Goal: Information Seeking & Learning: Learn about a topic

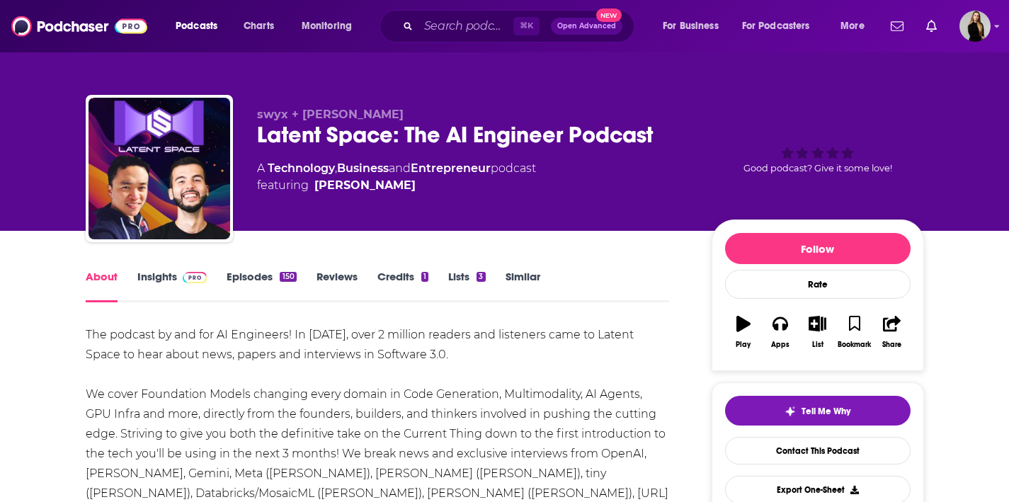
scroll to position [166, 0]
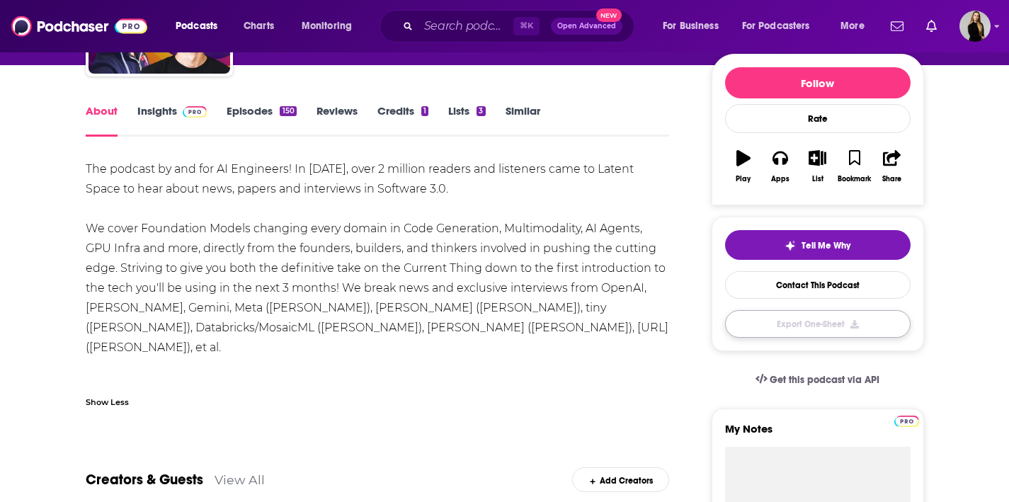
click at [802, 329] on button "Export One-Sheet" at bounding box center [818, 324] width 186 height 28
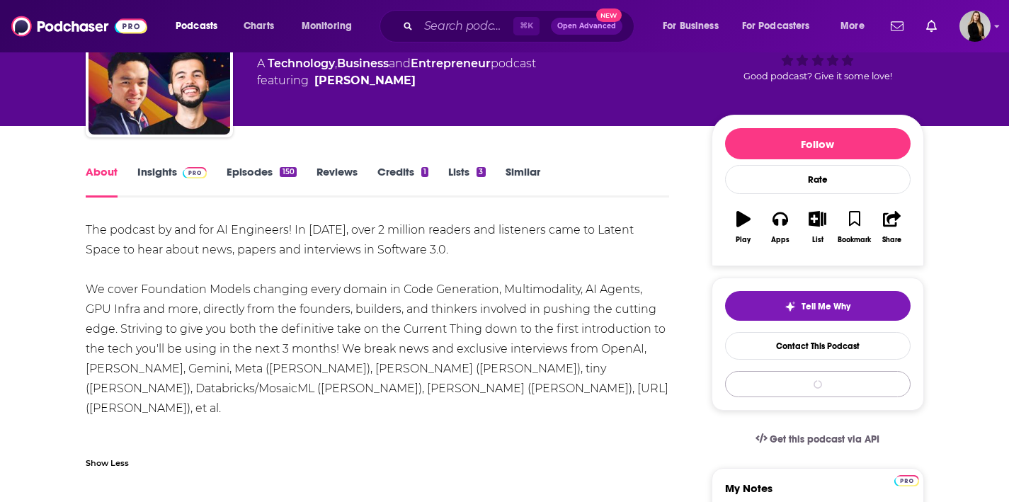
scroll to position [101, 0]
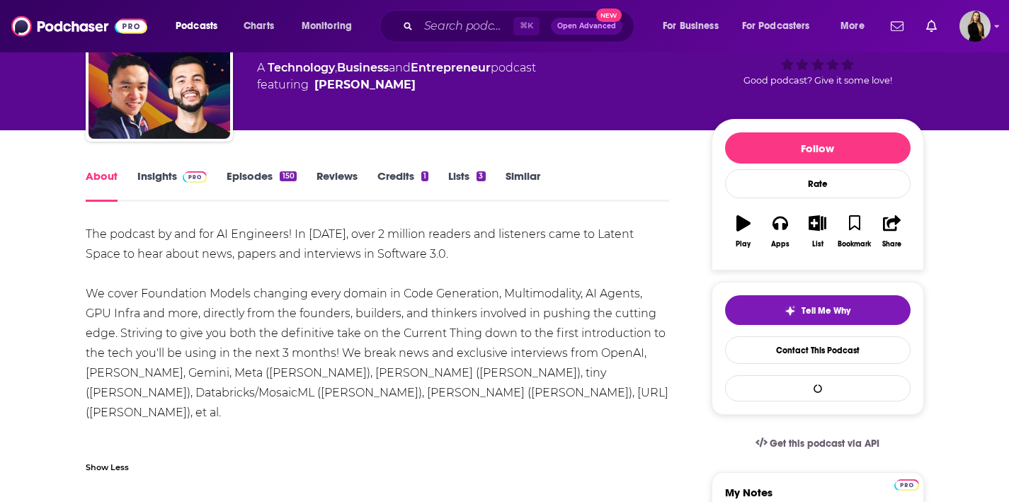
click at [156, 176] on link "Insights" at bounding box center [172, 185] width 70 height 33
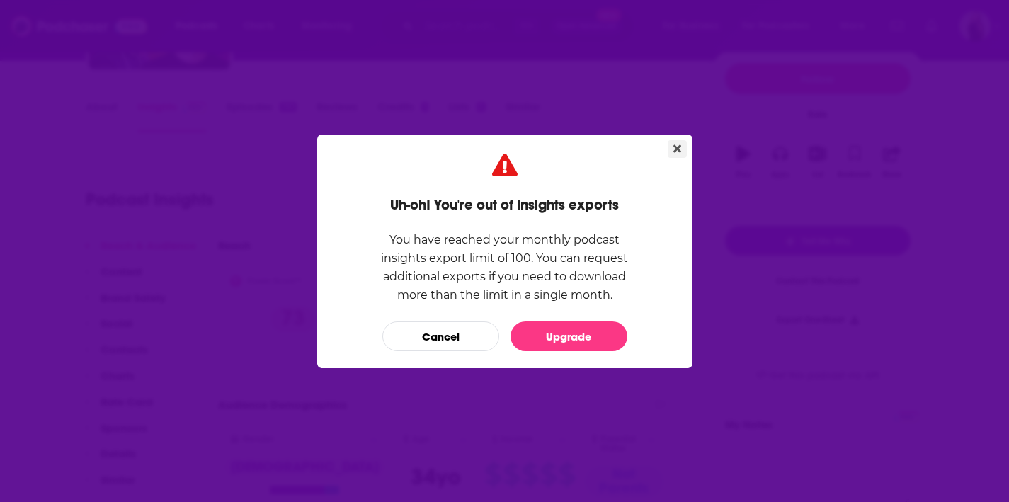
click at [674, 152] on icon "Close" at bounding box center [678, 148] width 8 height 11
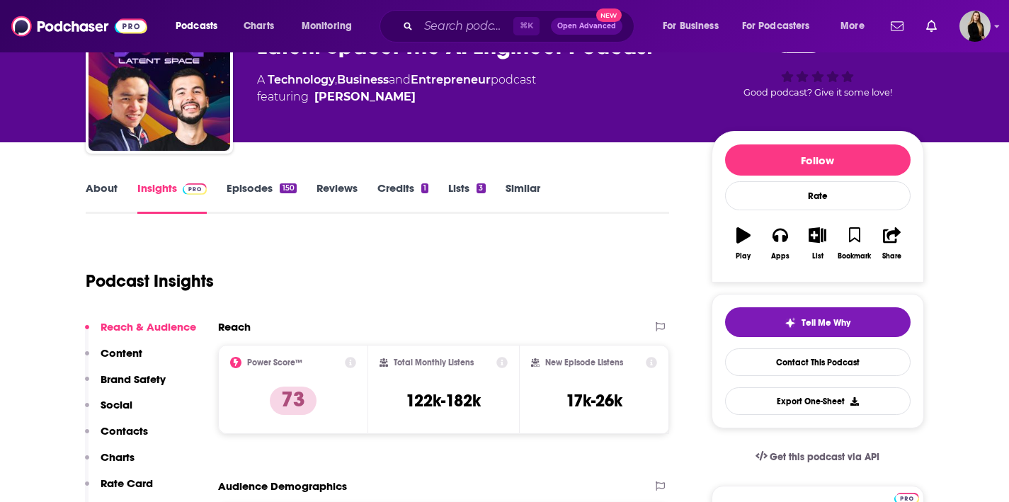
scroll to position [80, 0]
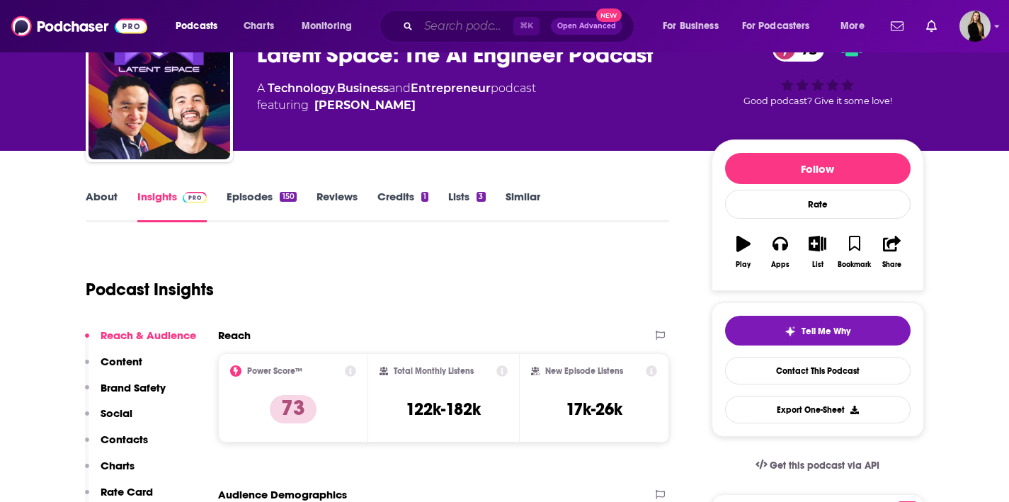
click at [424, 28] on input "Search podcasts, credits, & more..." at bounding box center [466, 26] width 95 height 23
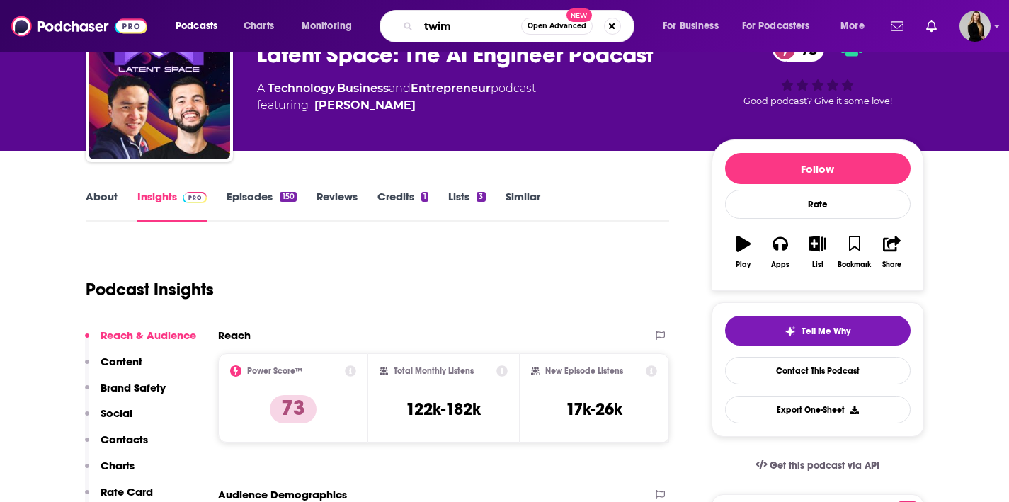
type input "twiml"
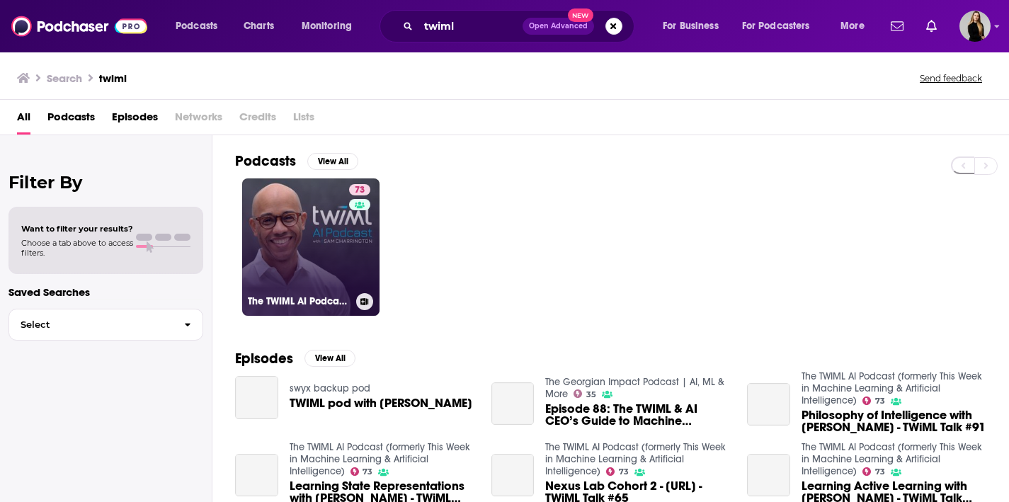
click at [295, 257] on link "73 The TWIML AI Podcast (formerly This Week in Machine Learning & Artificial In…" at bounding box center [310, 246] width 137 height 137
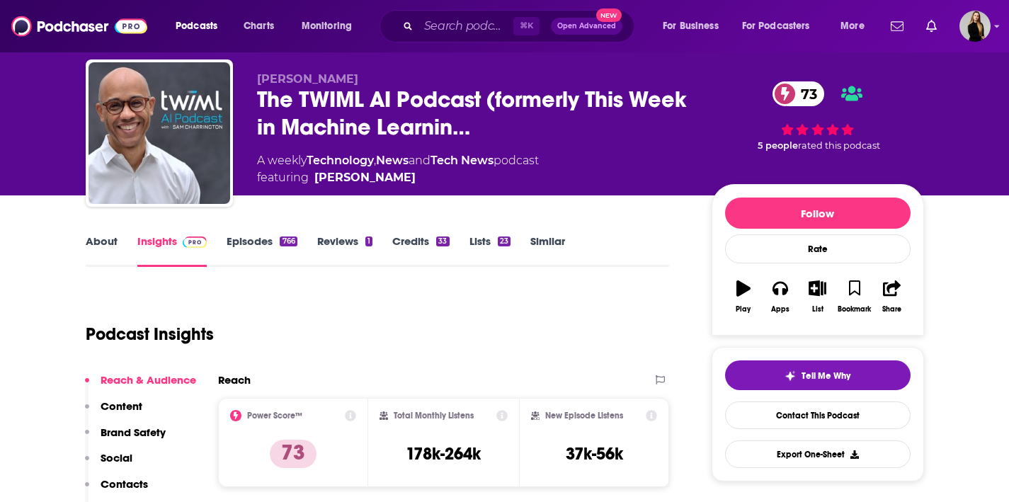
scroll to position [21, 0]
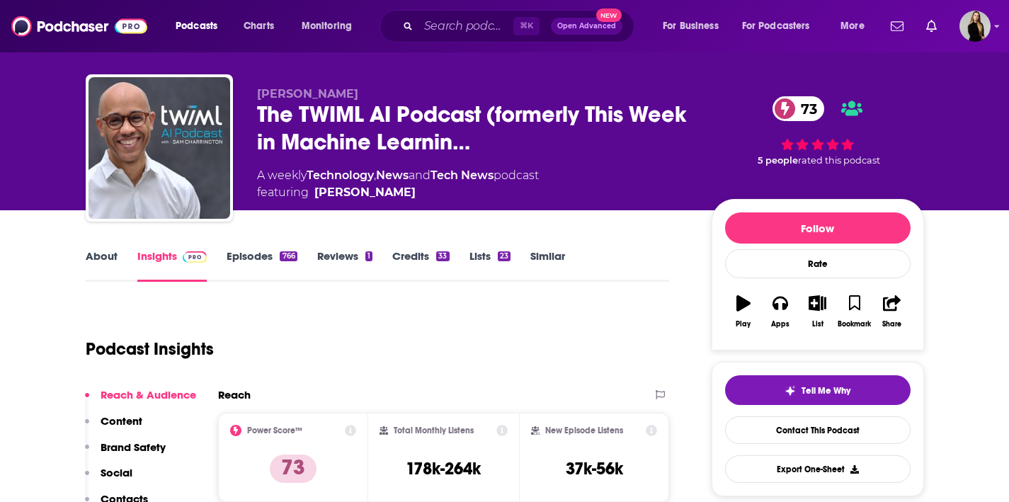
click at [102, 258] on link "About" at bounding box center [102, 265] width 32 height 33
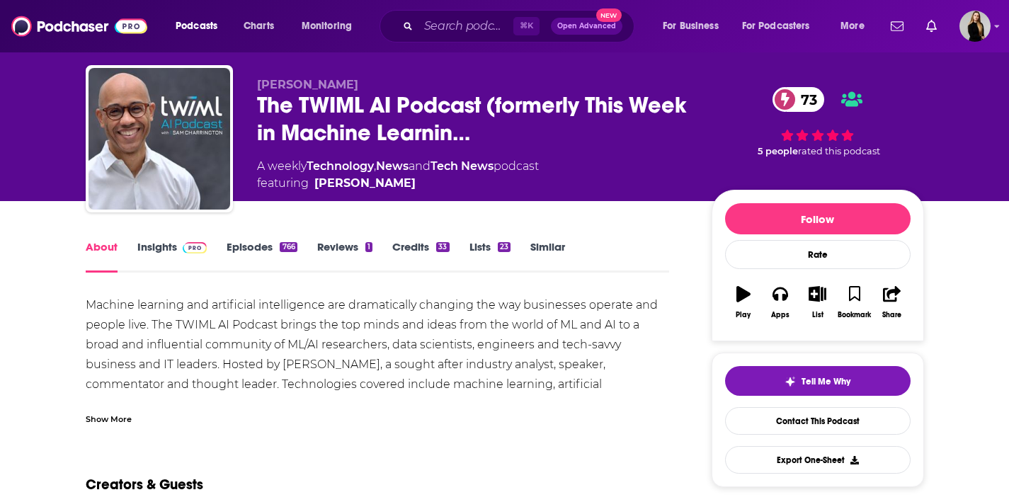
scroll to position [38, 0]
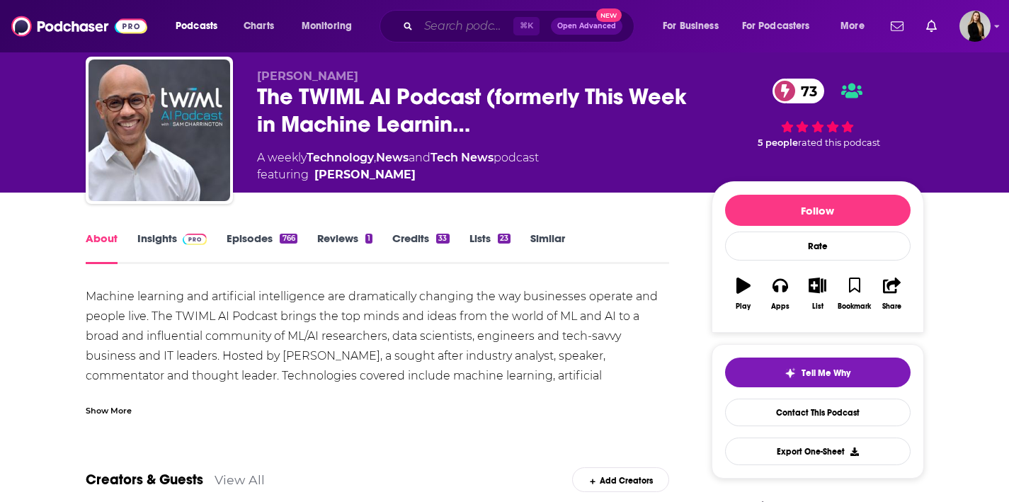
click at [441, 29] on input "Search podcasts, credits, & more..." at bounding box center [466, 26] width 95 height 23
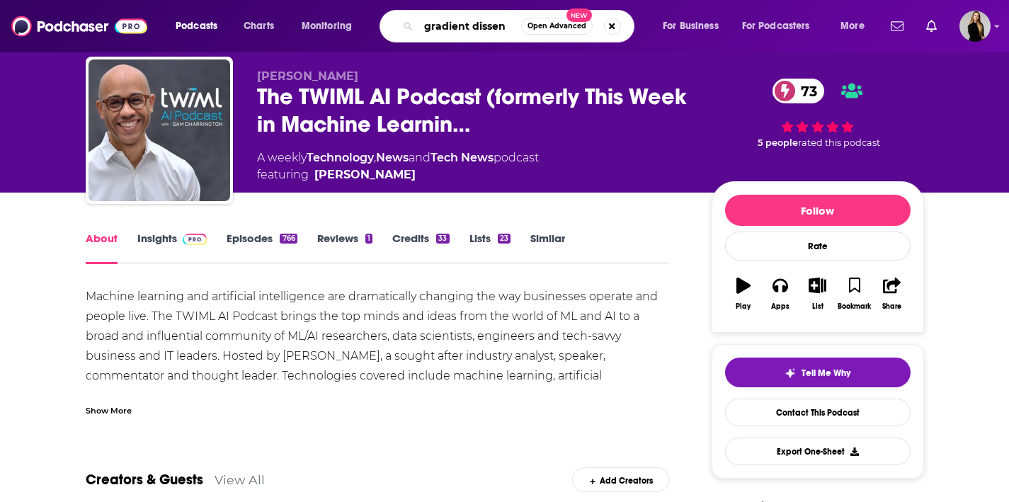
type input "gradient dissent"
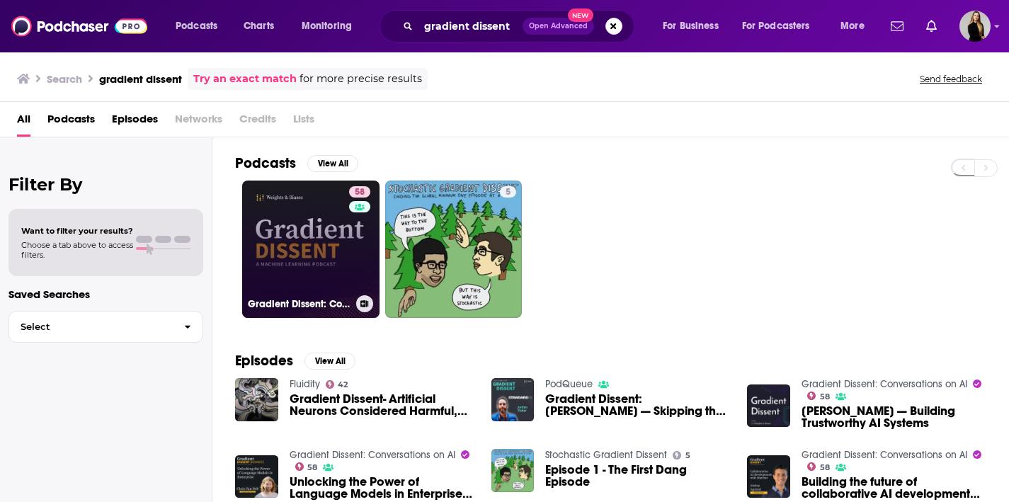
click at [280, 248] on link "58 Gradient Dissent: Conversations on AI" at bounding box center [310, 249] width 137 height 137
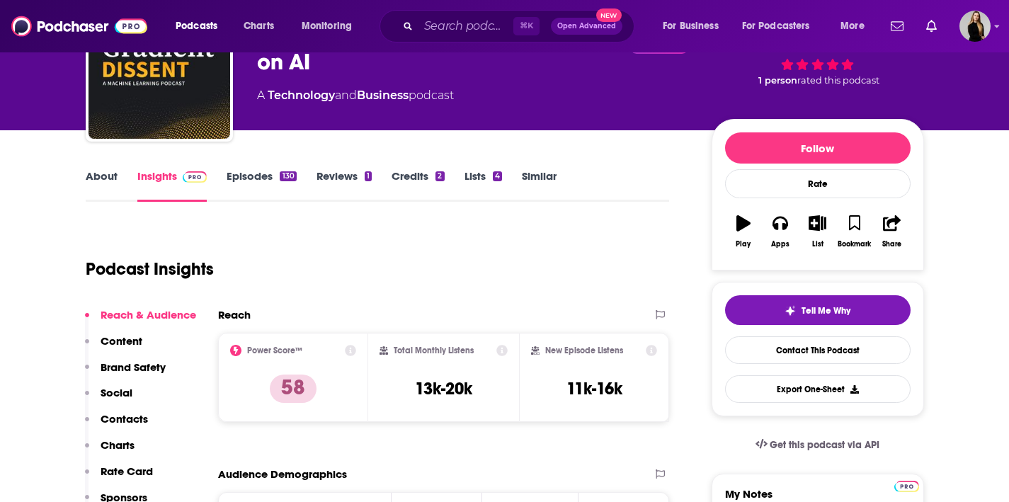
scroll to position [103, 0]
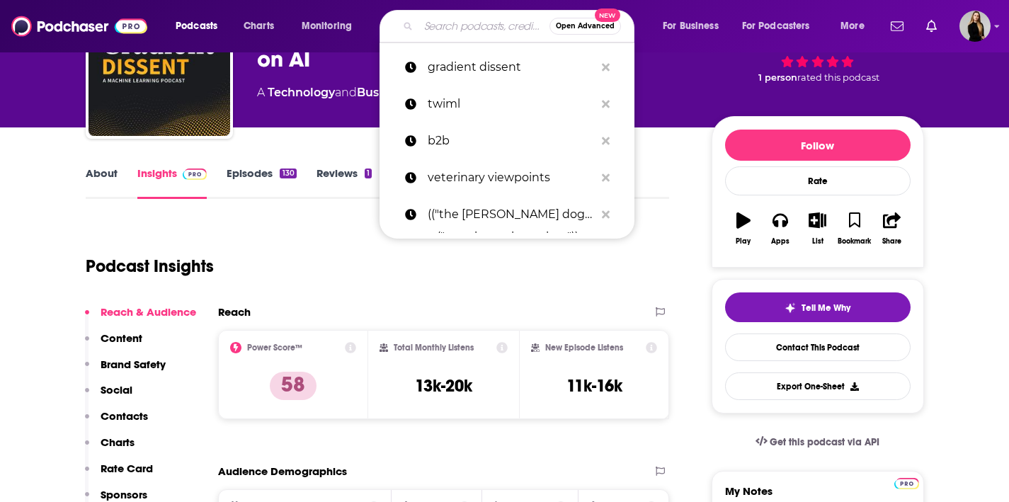
click at [431, 23] on input "Search podcasts, credits, & more..." at bounding box center [484, 26] width 131 height 23
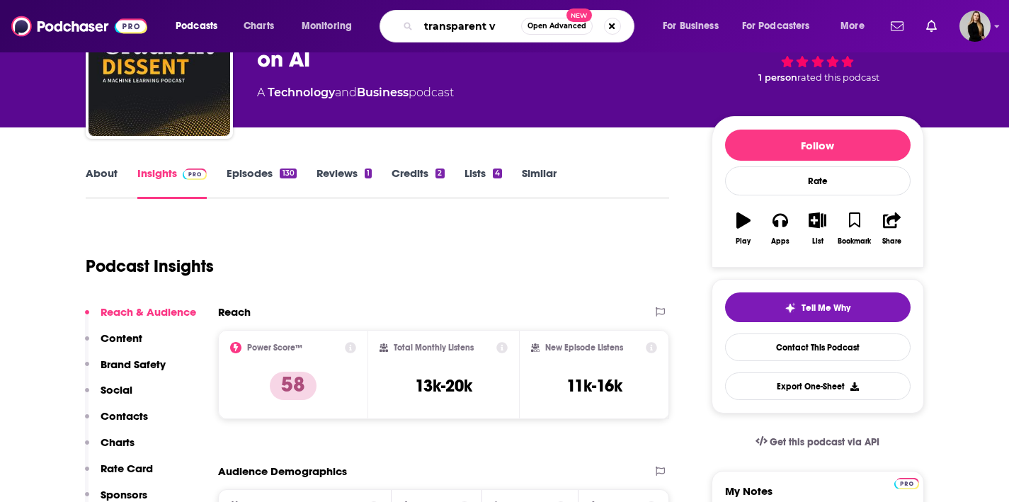
type input "transparent vc"
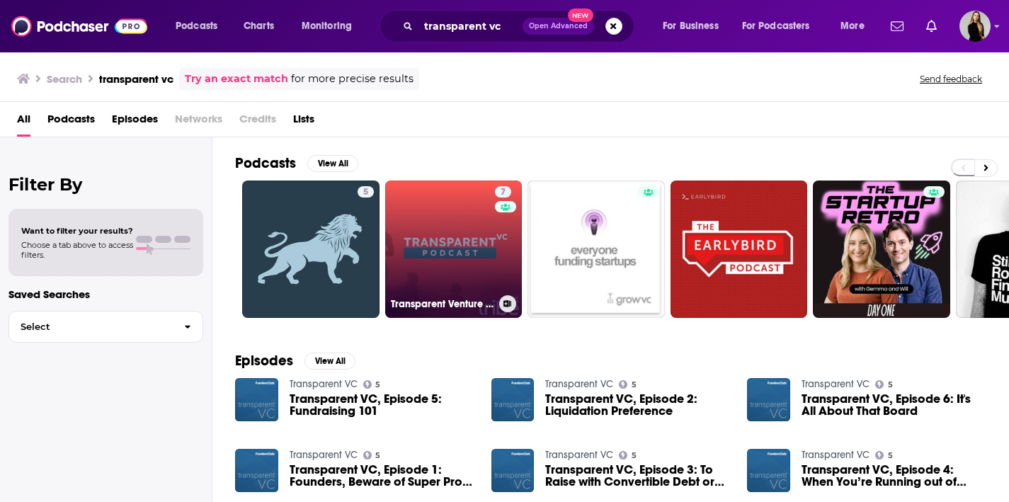
click at [441, 292] on link "7 Transparent Venture Capital by Tribe Global Ventures" at bounding box center [453, 249] width 137 height 137
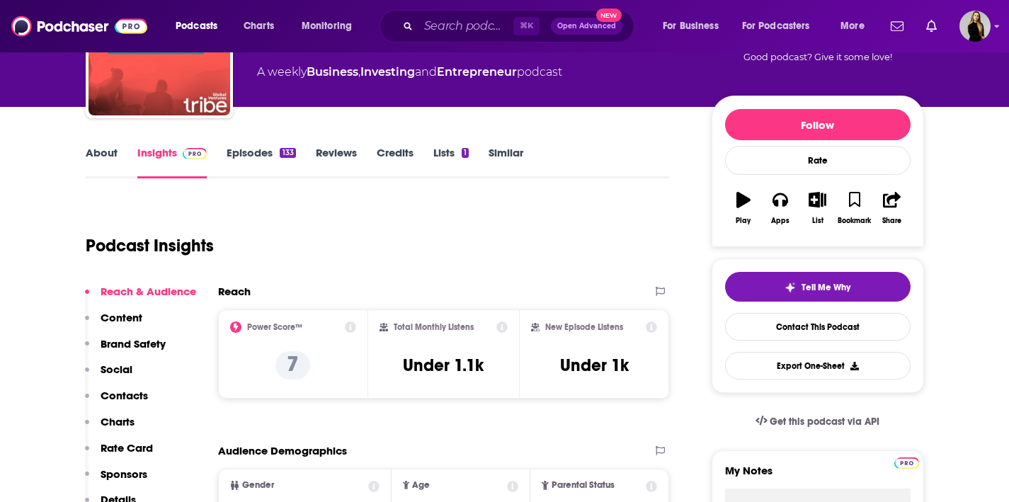
scroll to position [123, 0]
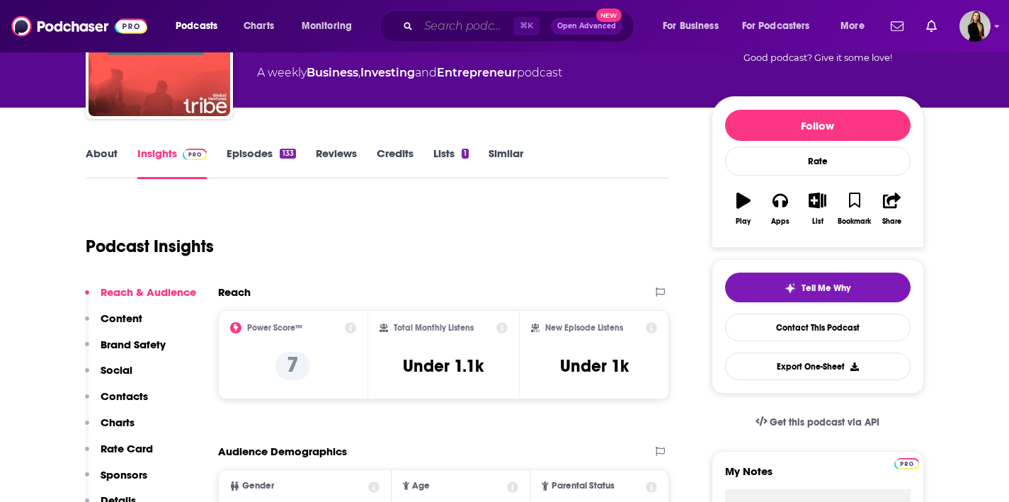
click at [436, 21] on input "Search podcasts, credits, & more..." at bounding box center [466, 26] width 95 height 23
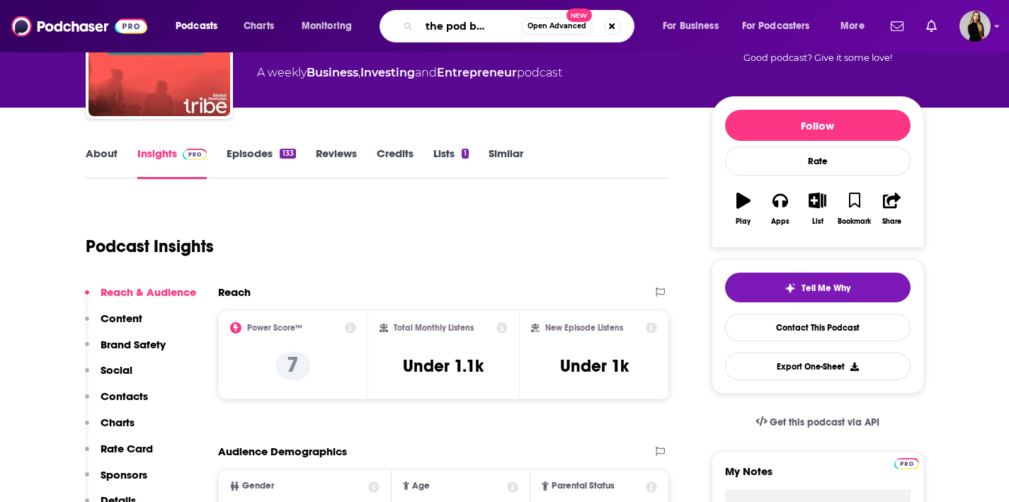
type input "open the pod bay doors"
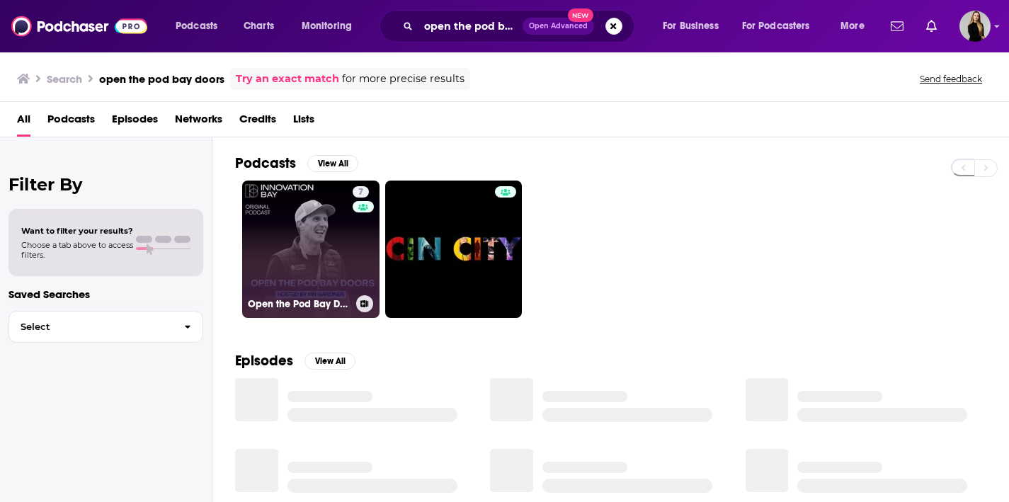
click at [299, 229] on link "7 Open the Pod Bay Doors" at bounding box center [310, 249] width 137 height 137
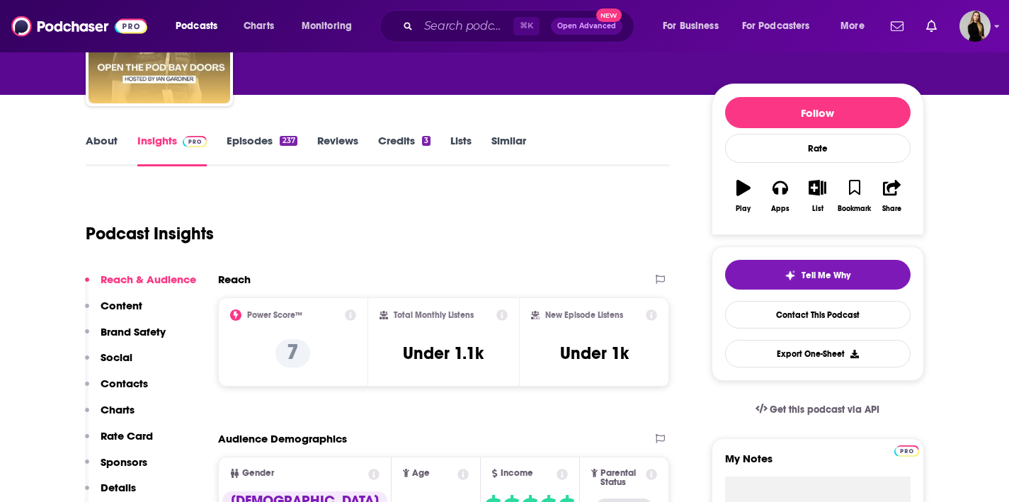
scroll to position [137, 0]
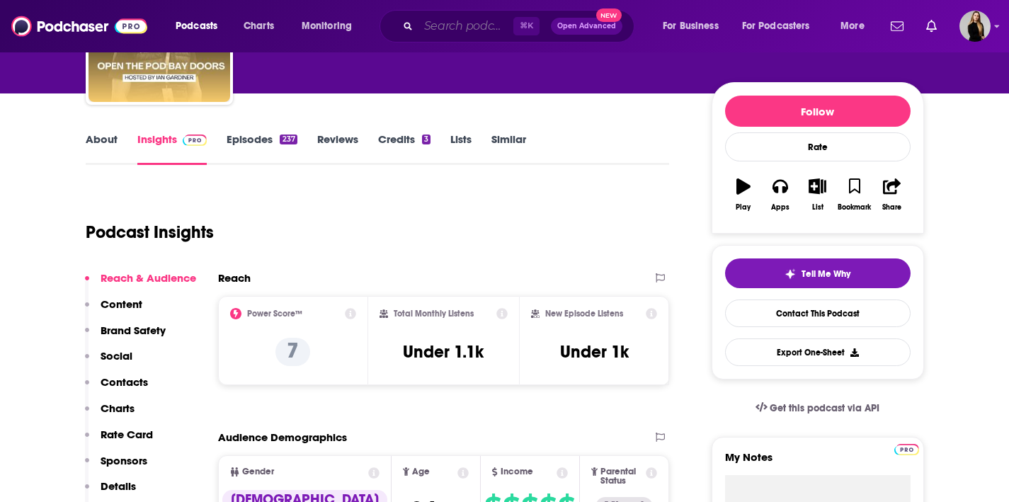
click at [451, 19] on input "Search podcasts, credits, & more..." at bounding box center [466, 26] width 95 height 23
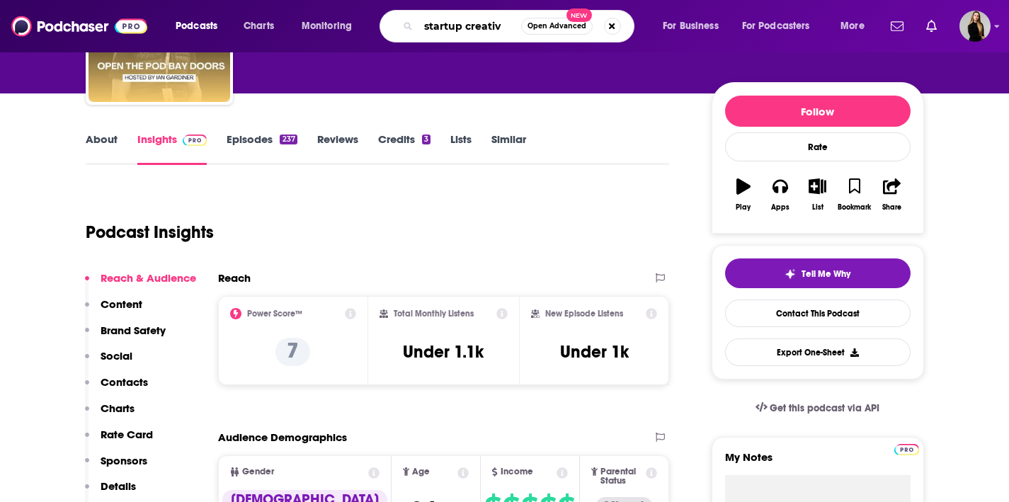
type input "startup creative"
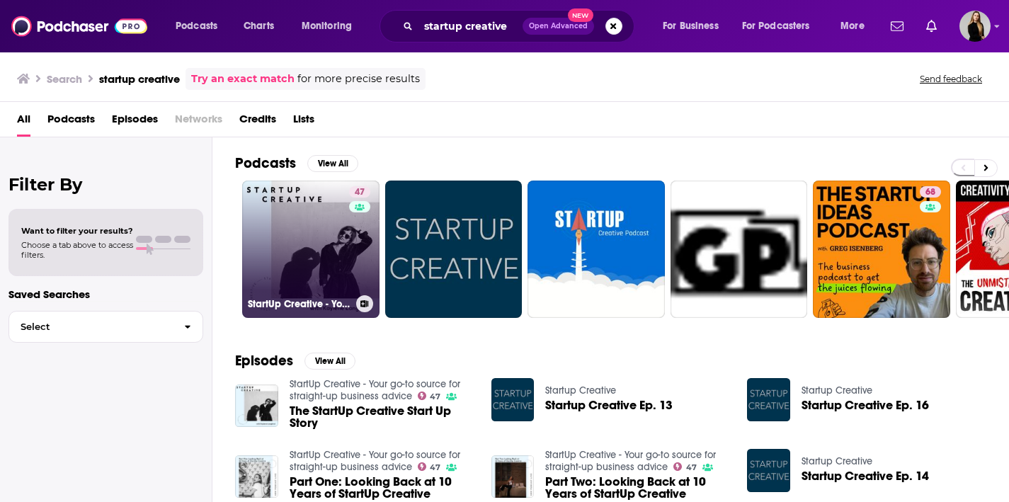
click at [307, 259] on link "47 StartUp Creative - Your go-to source for straight-up business advice" at bounding box center [310, 249] width 137 height 137
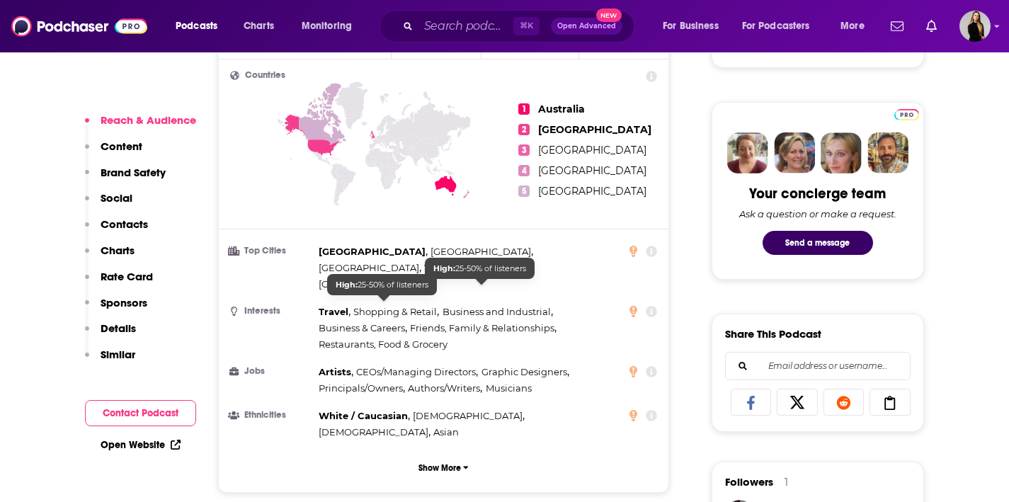
scroll to position [628, 0]
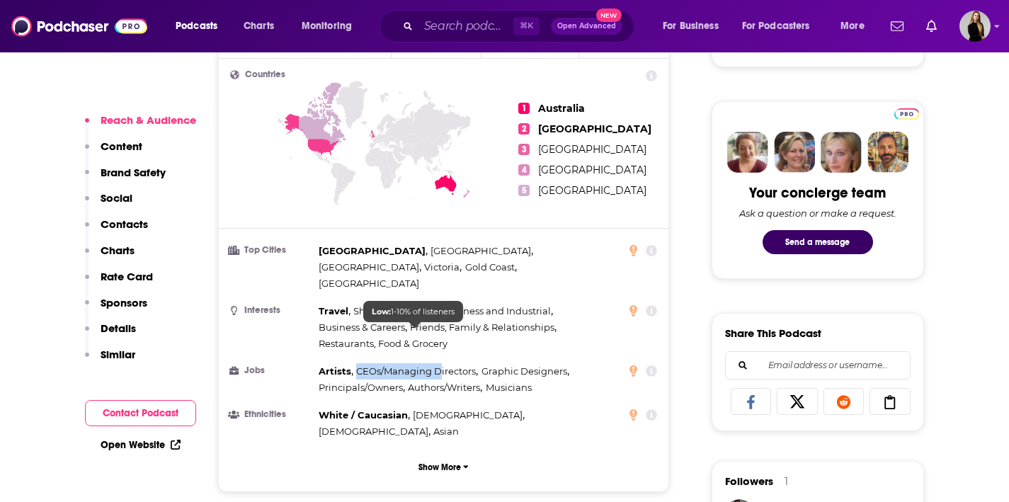
drag, startPoint x: 357, startPoint y: 332, endPoint x: 441, endPoint y: 334, distance: 84.3
click at [441, 365] on span "CEOs/Managing Directors" at bounding box center [416, 370] width 120 height 11
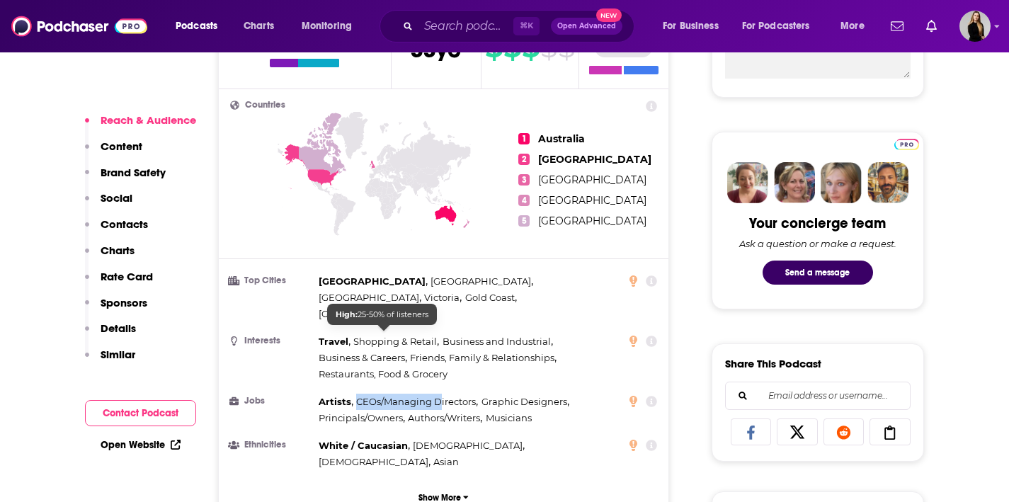
scroll to position [587, 0]
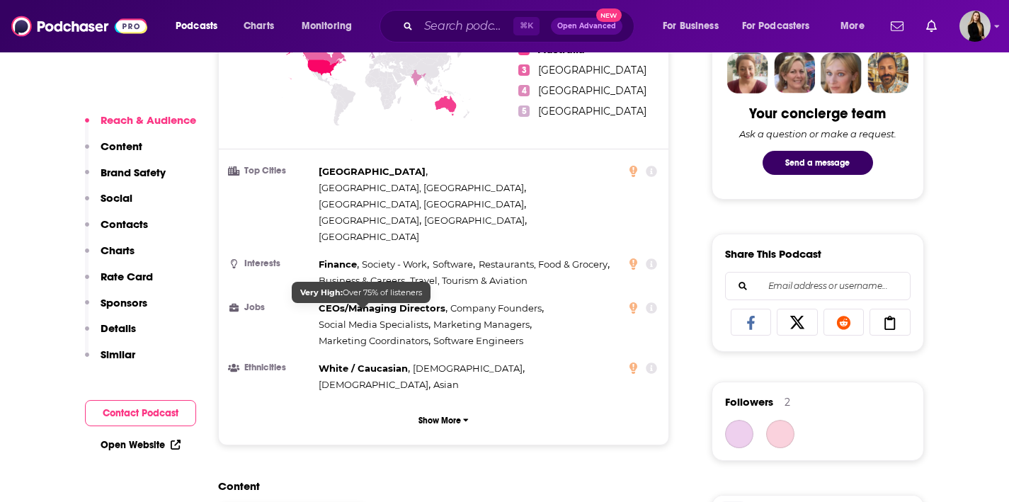
scroll to position [715, 0]
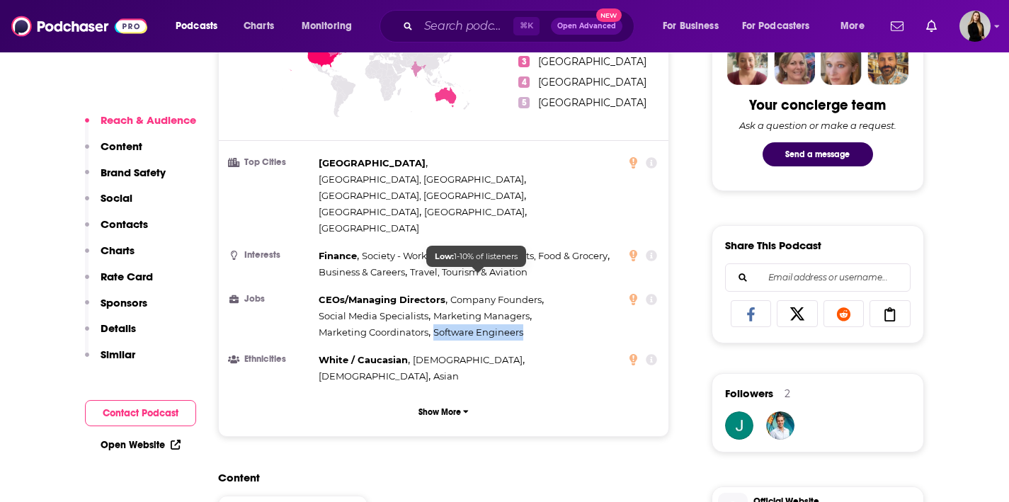
drag, startPoint x: 528, startPoint y: 273, endPoint x: 436, endPoint y: 274, distance: 92.1
click at [436, 292] on div "CEOs/Managing Directors , Company Founders , Social Media Specialists , Marketi…" at bounding box center [470, 316] width 302 height 49
copy span "Software Engineers"
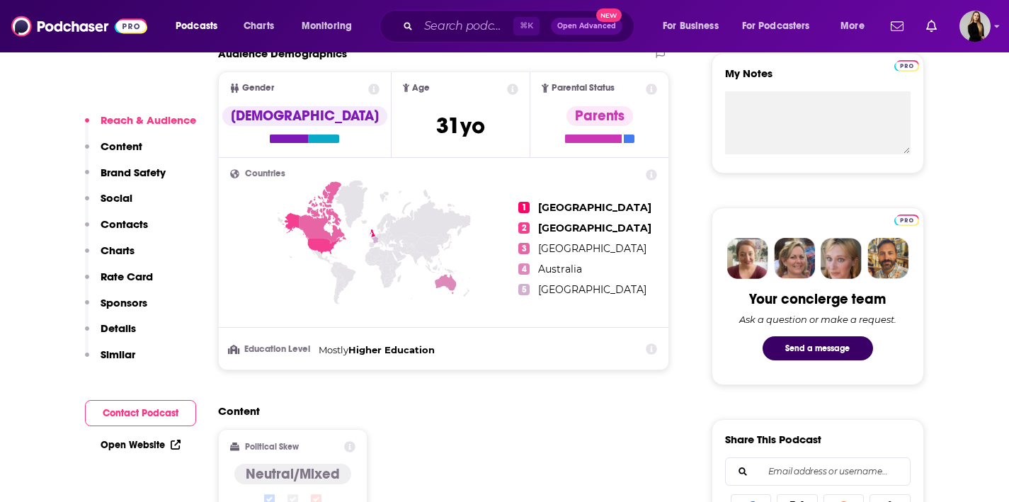
scroll to position [528, 0]
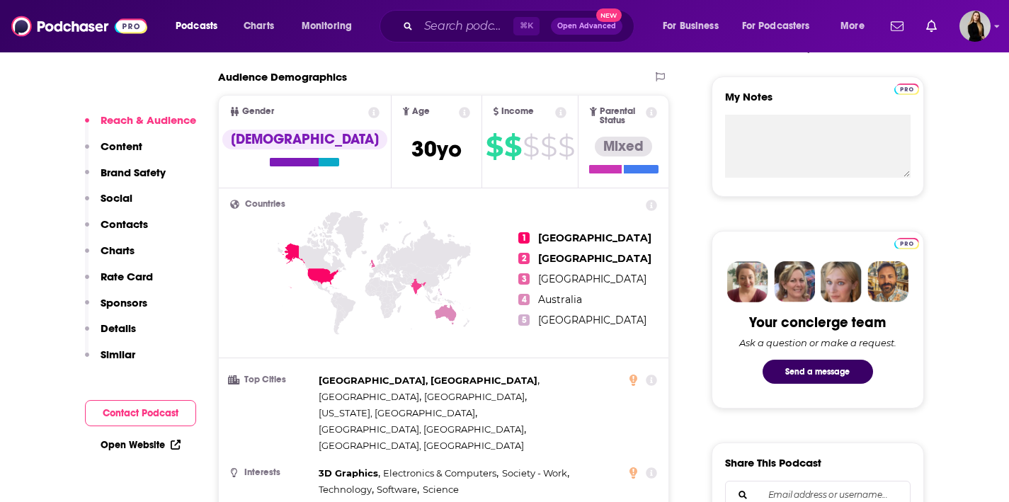
scroll to position [540, 0]
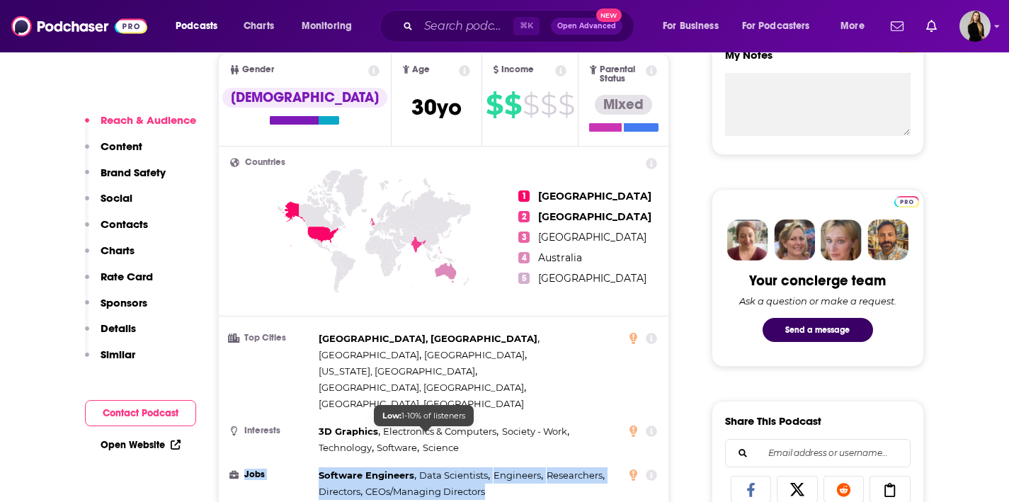
drag, startPoint x: 313, startPoint y: 418, endPoint x: 487, endPoint y: 436, distance: 175.2
click at [487, 467] on li "Jobs Software Engineers , Data Scientists , Engineers , Researchers , Directors…" at bounding box center [444, 483] width 428 height 33
click at [504, 467] on div "Software Engineers , Data Scientists , Engineers , Researchers , Directors , CE…" at bounding box center [470, 483] width 302 height 33
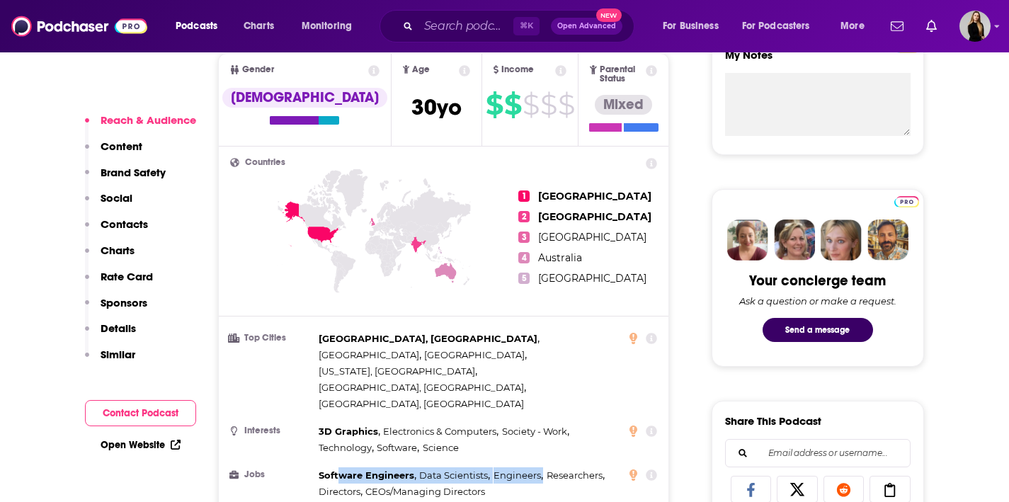
drag, startPoint x: 499, startPoint y: 433, endPoint x: 340, endPoint y: 422, distance: 159.8
click at [339, 467] on div "Software Engineers , Data Scientists , Engineers , Researchers , Directors , CE…" at bounding box center [470, 483] width 302 height 33
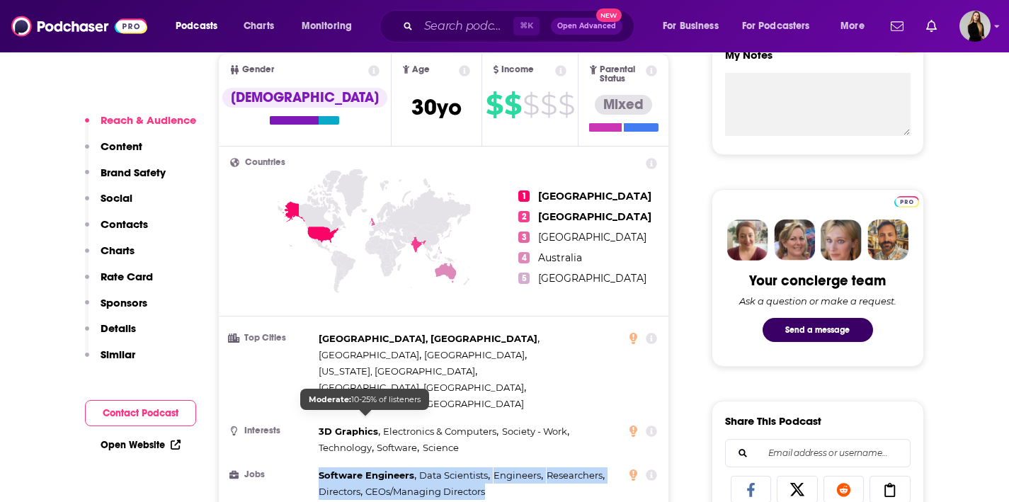
drag, startPoint x: 489, startPoint y: 436, endPoint x: 320, endPoint y: 421, distance: 169.2
click at [320, 467] on div "Software Engineers , Data Scientists , Engineers , Researchers , Directors , CE…" at bounding box center [470, 483] width 302 height 33
copy div "Software Engineers , Data Scientists , Engineers , Researchers , Directors , CE…"
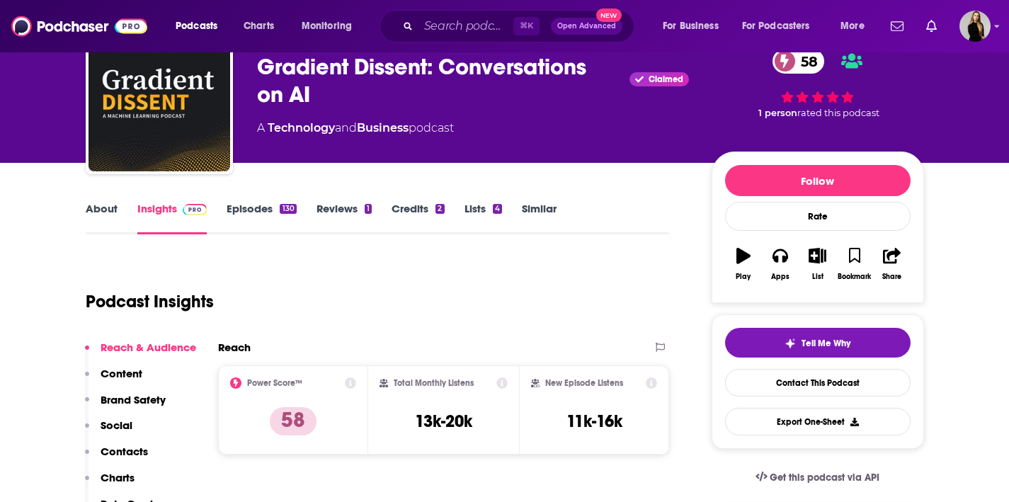
scroll to position [0, 0]
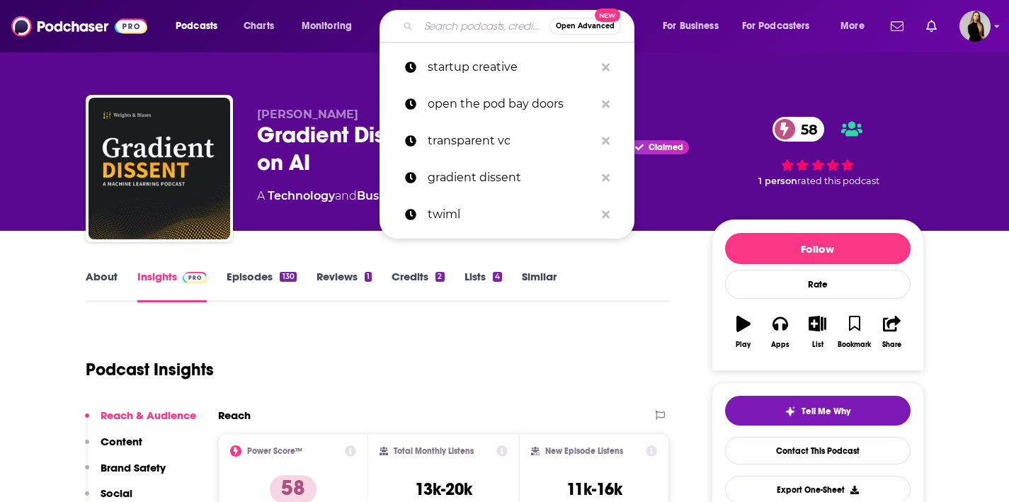
click at [451, 27] on input "Search podcasts, credits, & more..." at bounding box center [484, 26] width 131 height 23
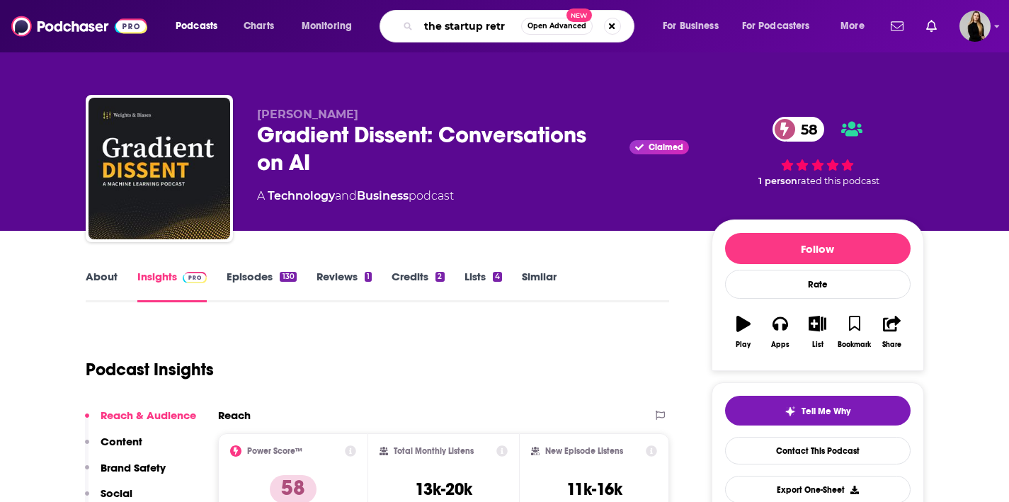
type input "the startup retro"
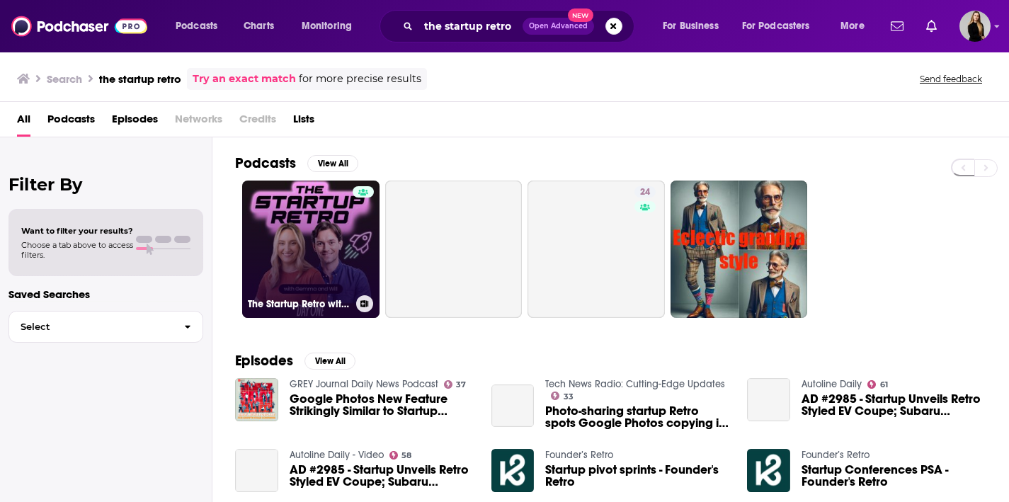
click at [314, 232] on link "The Startup Retro with [PERSON_NAME] & [PERSON_NAME]" at bounding box center [310, 249] width 137 height 137
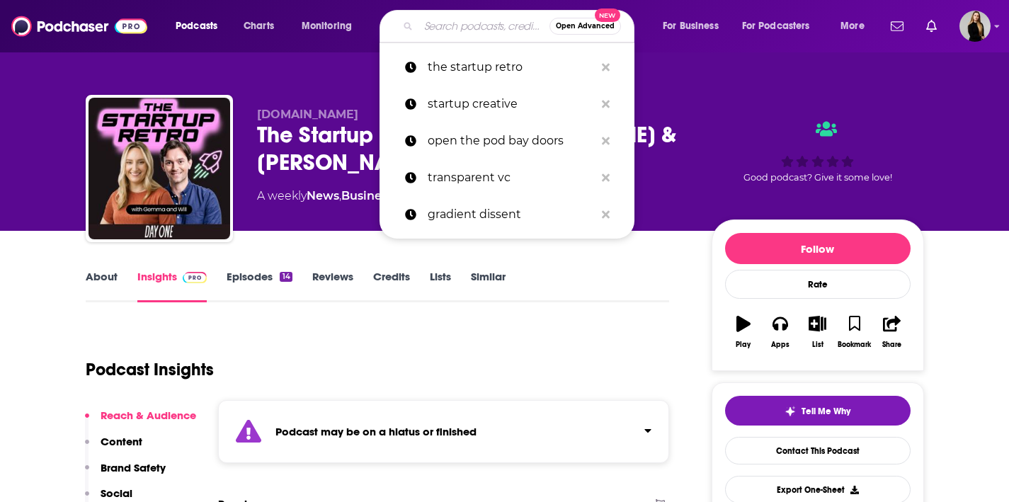
click at [437, 26] on input "Search podcasts, credits, & more..." at bounding box center [484, 26] width 131 height 23
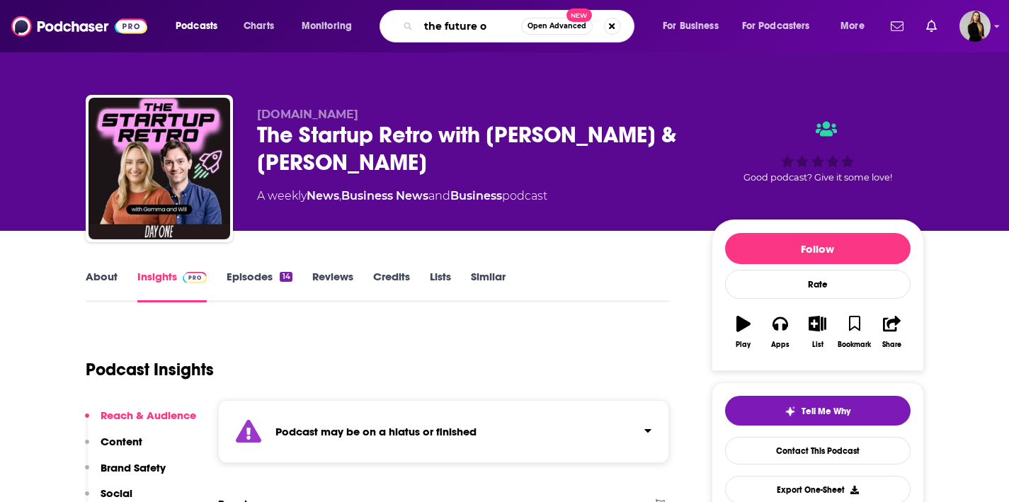
type input "the future of"
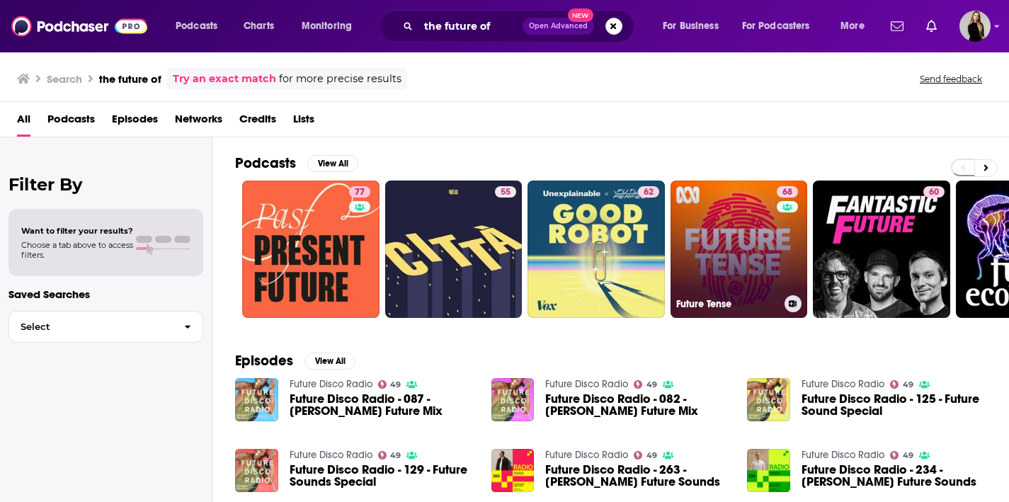
click at [713, 249] on link "68 Future Tense" at bounding box center [739, 249] width 137 height 137
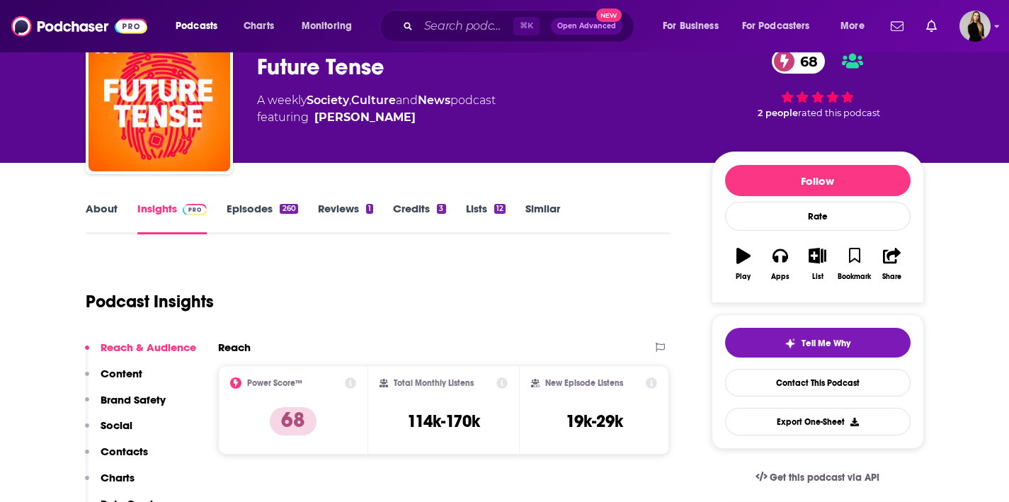
scroll to position [69, 0]
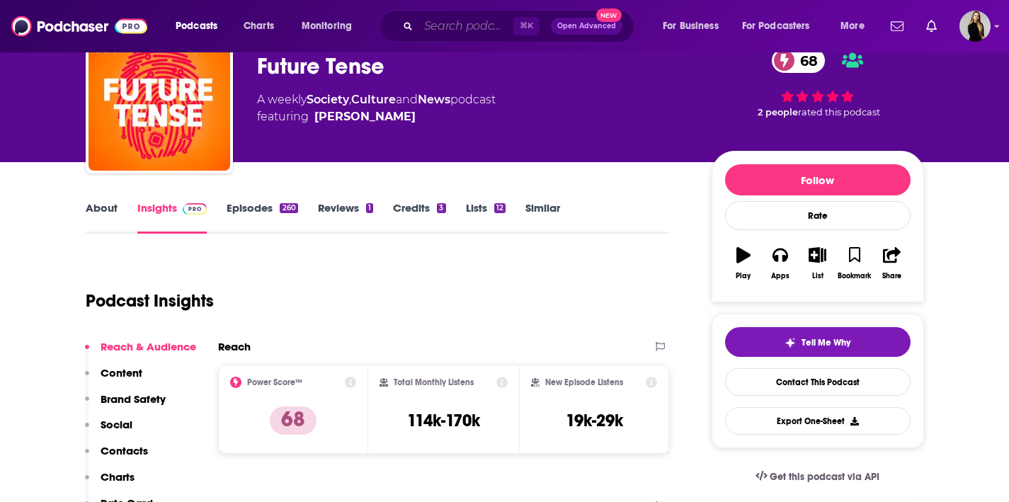
click at [446, 19] on input "Search podcasts, credits, & more..." at bounding box center [466, 26] width 95 height 23
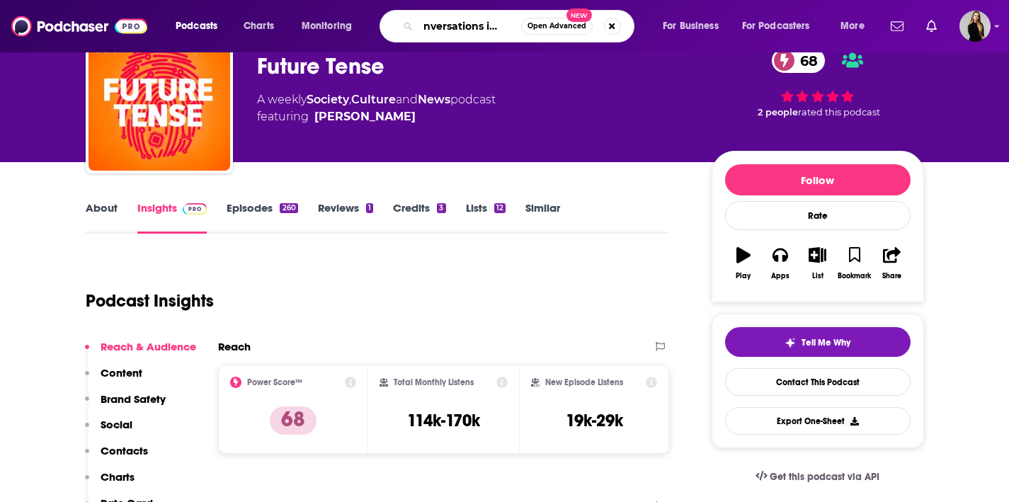
scroll to position [0, 25]
type input "conversations in cleantech"
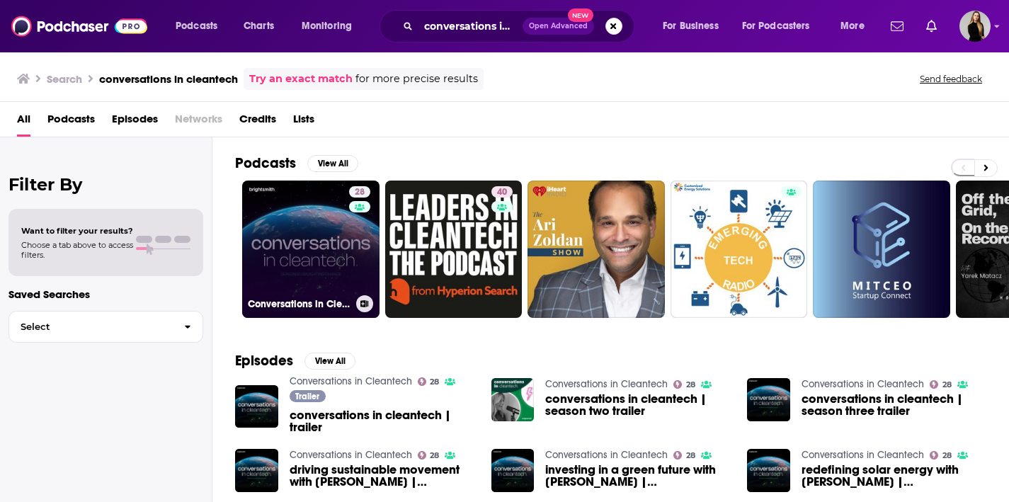
click at [318, 254] on link "28 Conversations in Cleantech" at bounding box center [310, 249] width 137 height 137
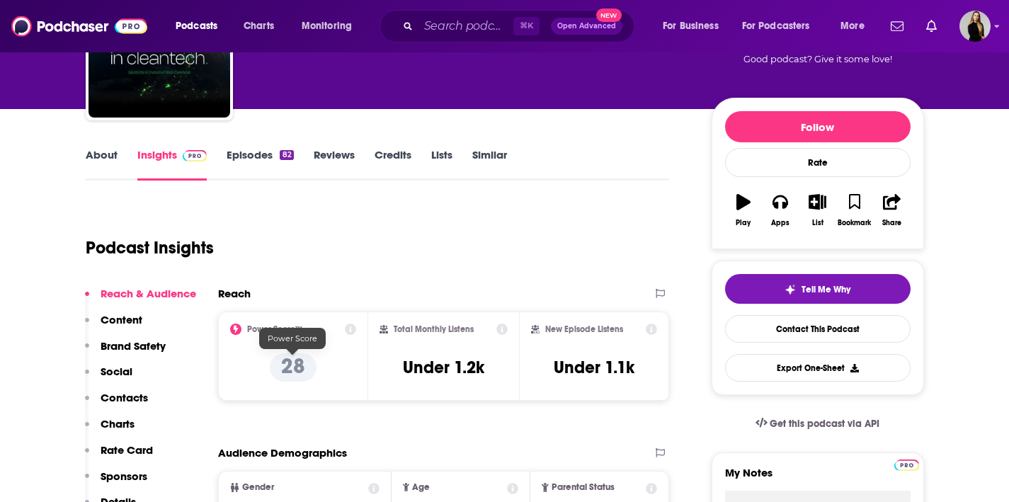
scroll to position [130, 0]
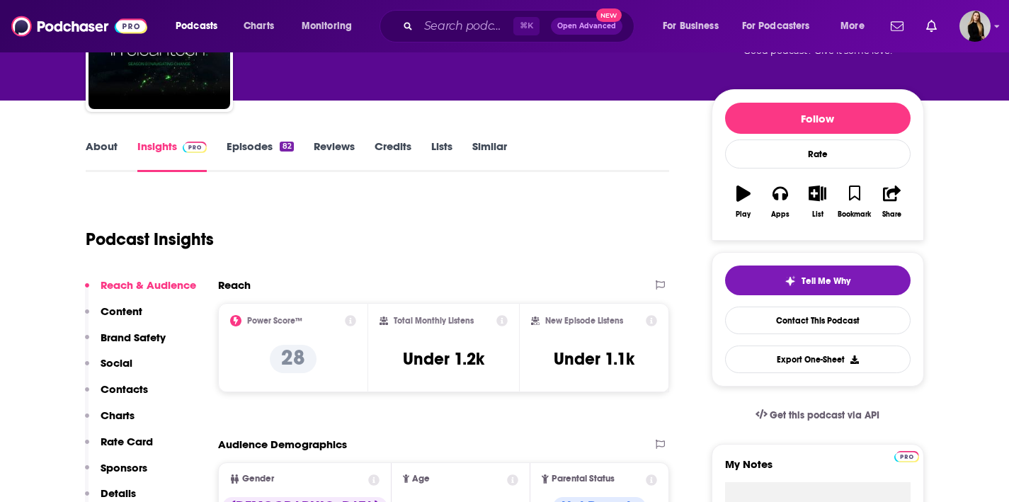
click at [91, 144] on link "About" at bounding box center [102, 156] width 32 height 33
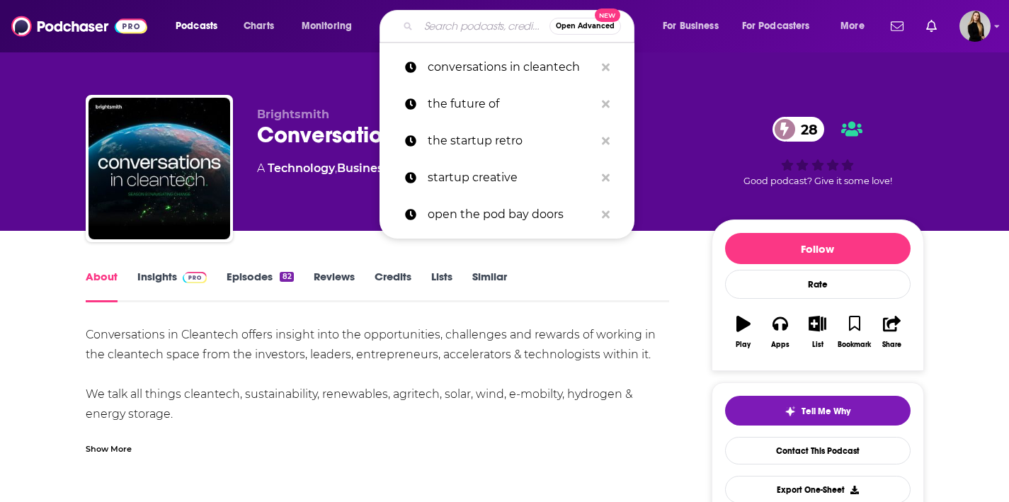
click at [431, 29] on input "Search podcasts, credits, & more..." at bounding box center [484, 26] width 131 height 23
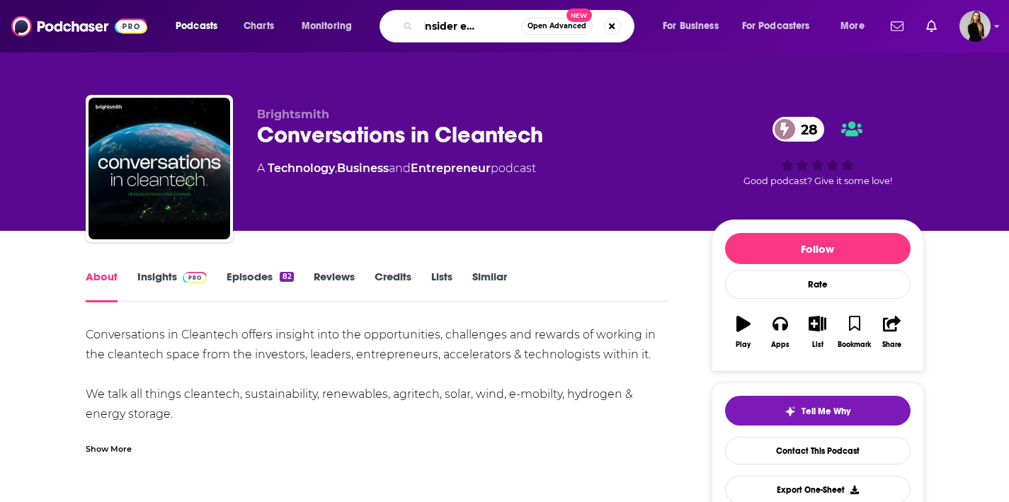
type input "green insider erenewable"
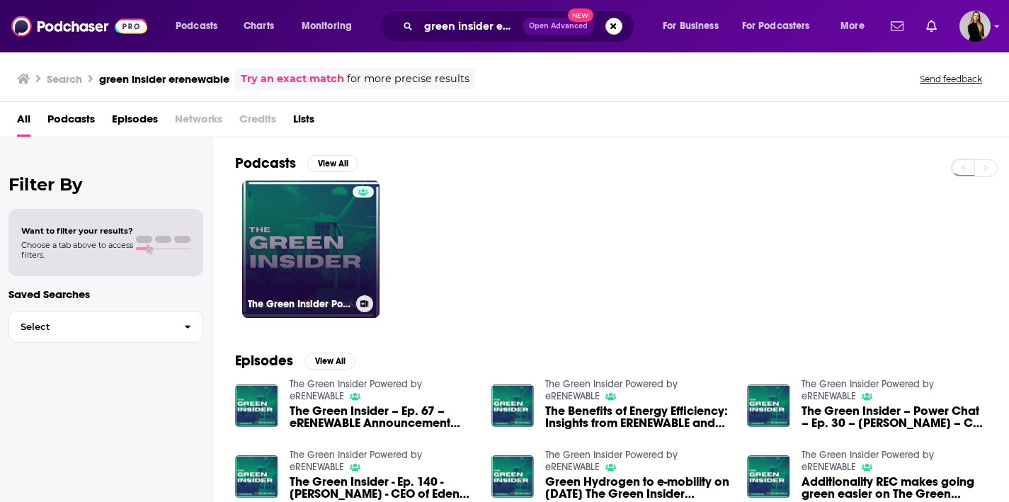
click at [308, 235] on link "The Green Insider Powered by eRENEWABLE" at bounding box center [310, 249] width 137 height 137
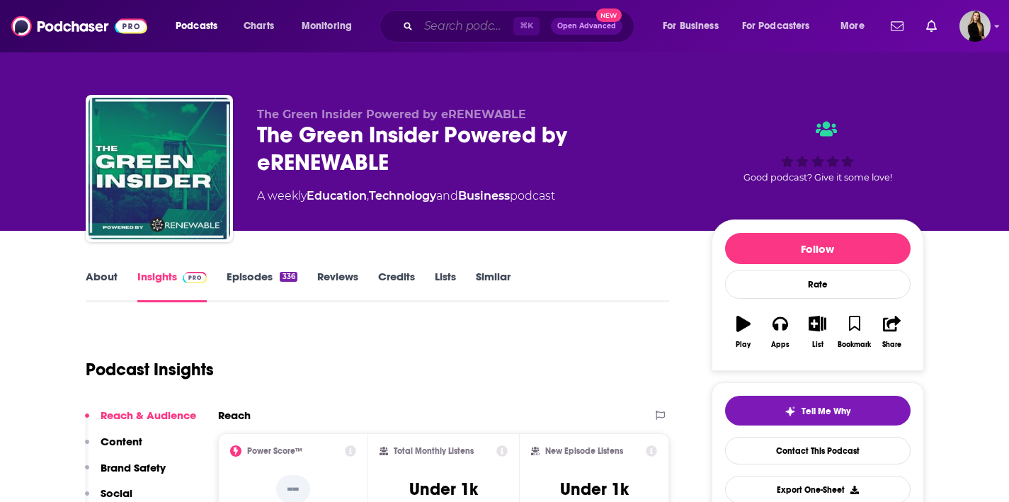
click at [434, 34] on input "Search podcasts, credits, & more..." at bounding box center [466, 26] width 95 height 23
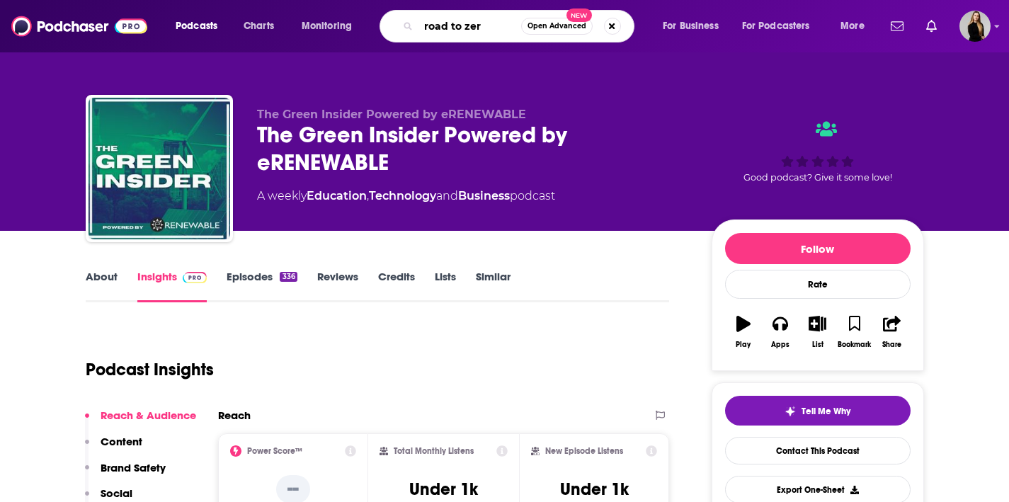
type input "road to zero"
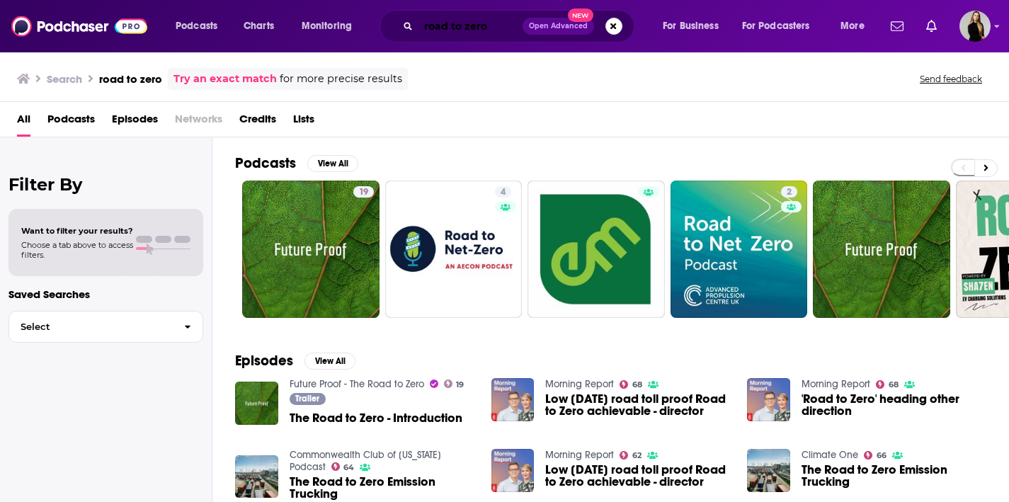
click at [494, 25] on input "road to zero" at bounding box center [471, 26] width 104 height 23
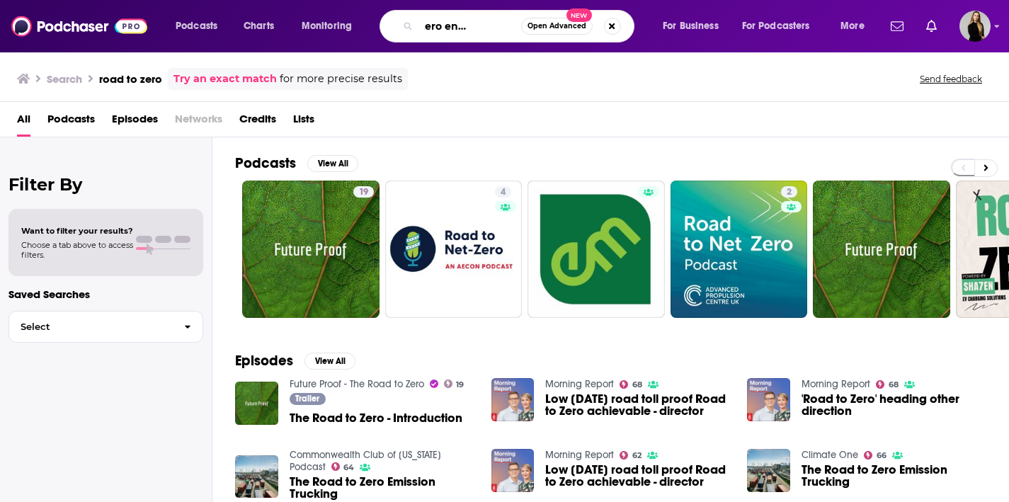
scroll to position [0, 50]
type input "road to zero energy matter"
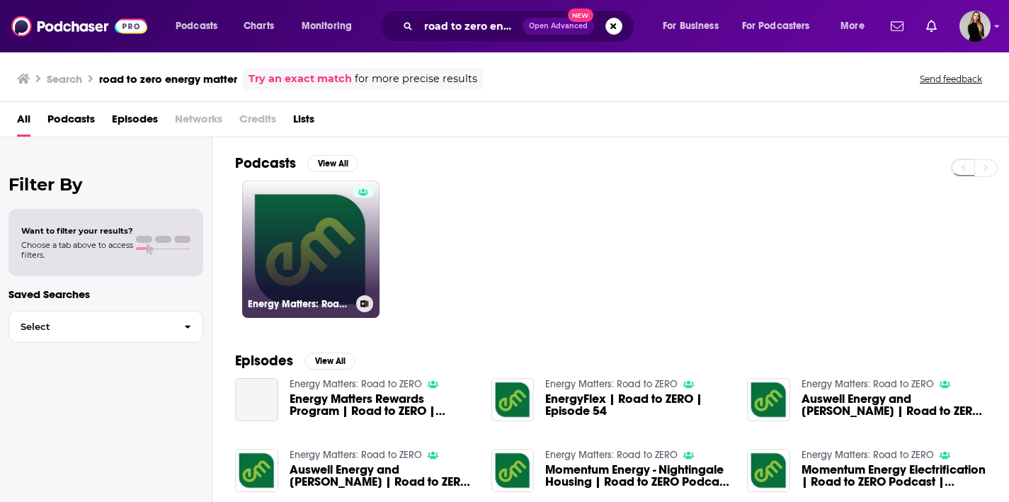
click at [285, 256] on link "Energy Matters: Road to ZERO" at bounding box center [310, 249] width 137 height 137
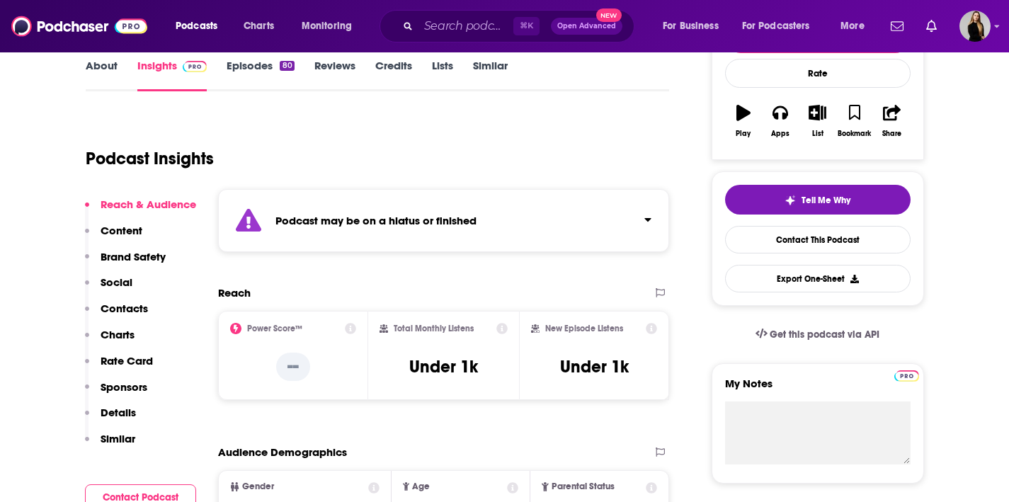
scroll to position [212, 0]
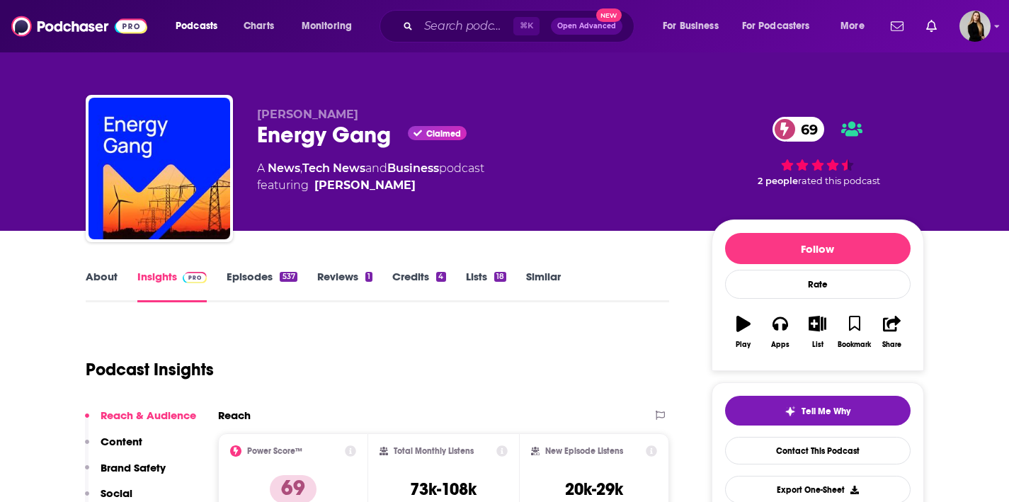
scroll to position [125, 0]
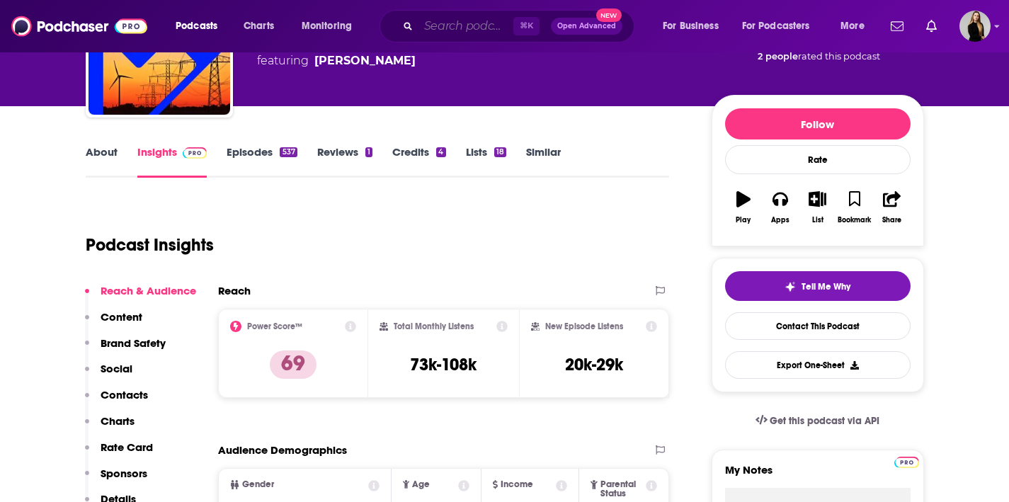
click at [448, 33] on input "Search podcasts, credits, & more..." at bounding box center [466, 26] width 95 height 23
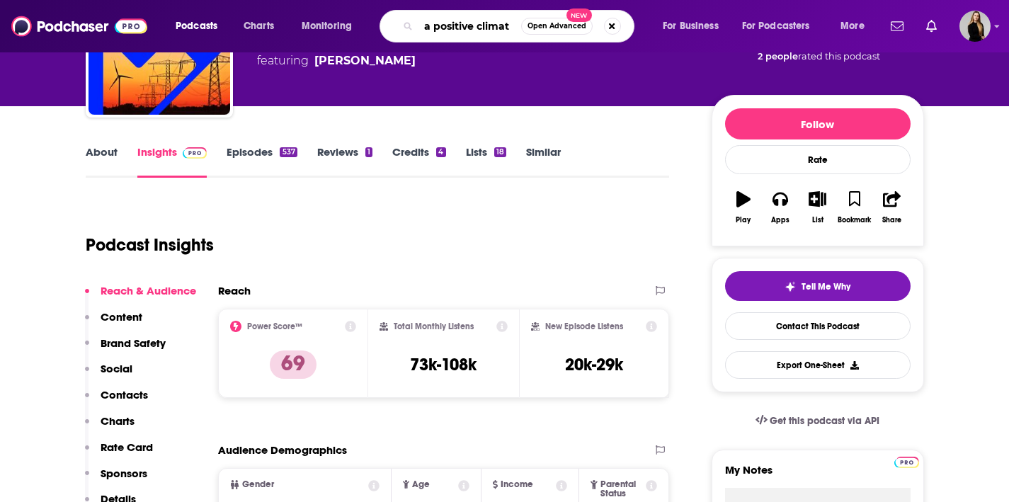
type input "a positive climate"
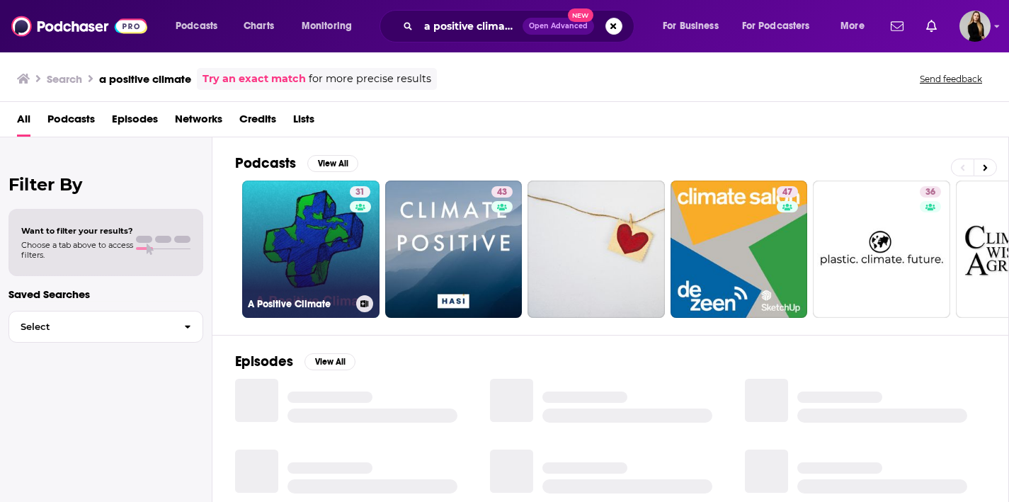
click at [322, 242] on link "31 A Positive Climate" at bounding box center [310, 249] width 137 height 137
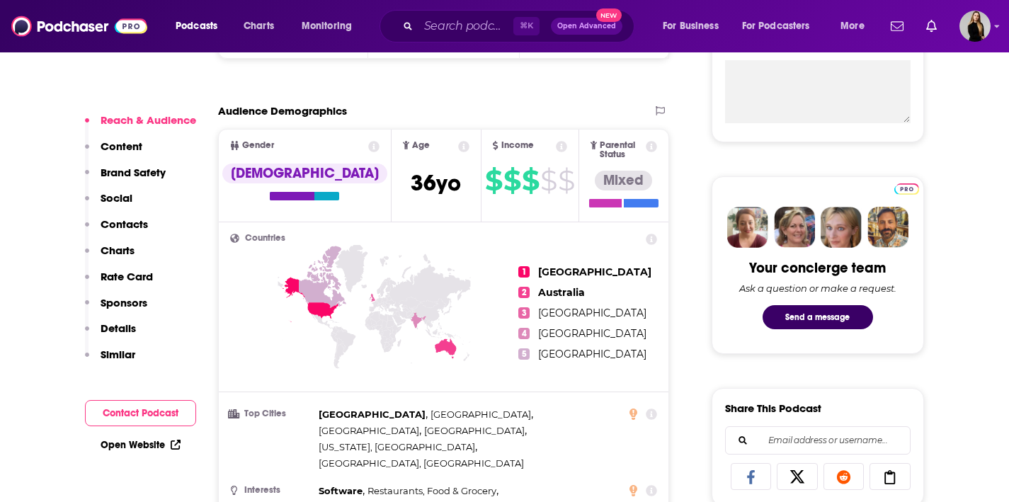
scroll to position [611, 0]
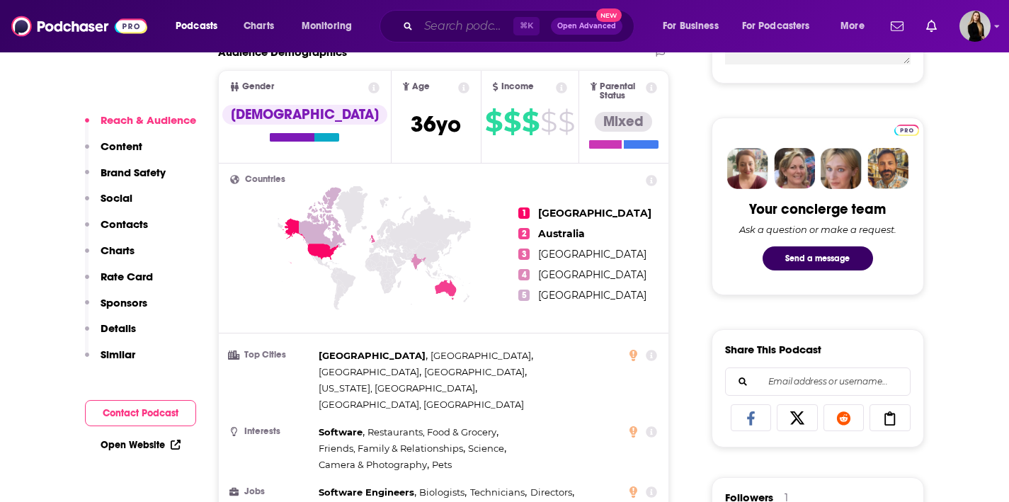
click at [446, 32] on input "Search podcasts, credits, & more..." at bounding box center [466, 26] width 95 height 23
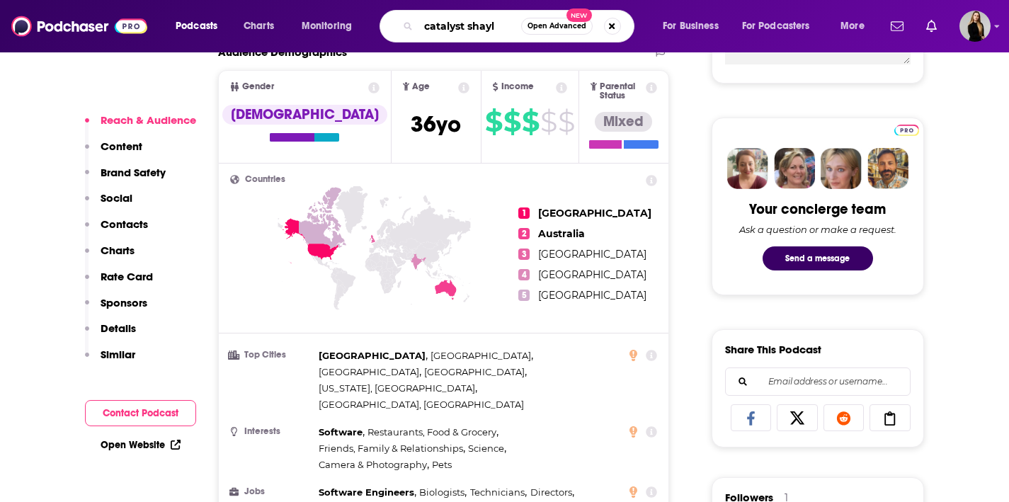
type input "catalyst shayle"
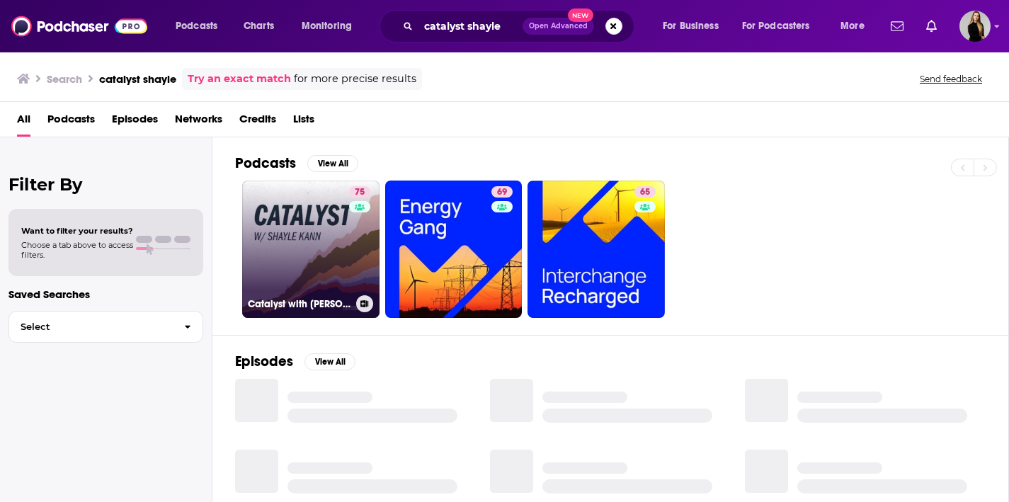
click at [298, 253] on link "75 Catalyst with Shayle Kann" at bounding box center [310, 249] width 137 height 137
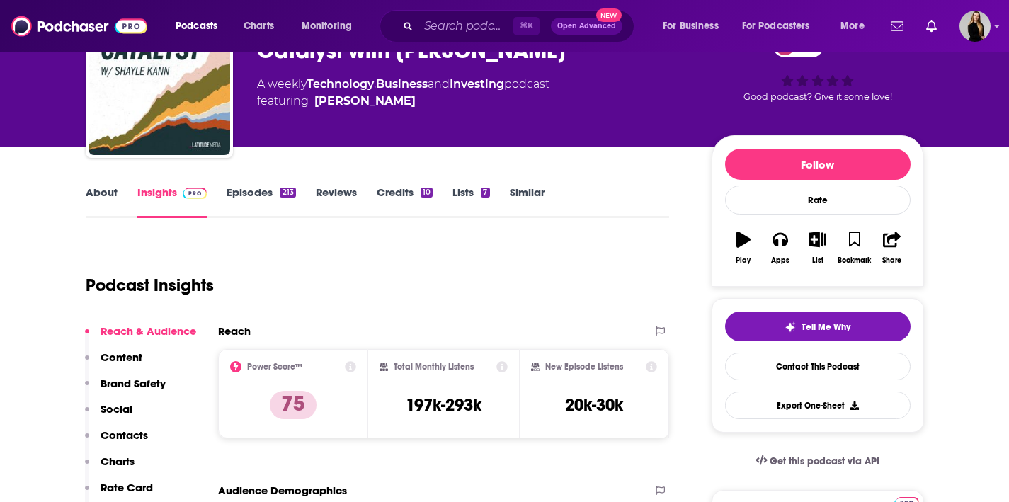
scroll to position [86, 0]
